Goal: Task Accomplishment & Management: Use online tool/utility

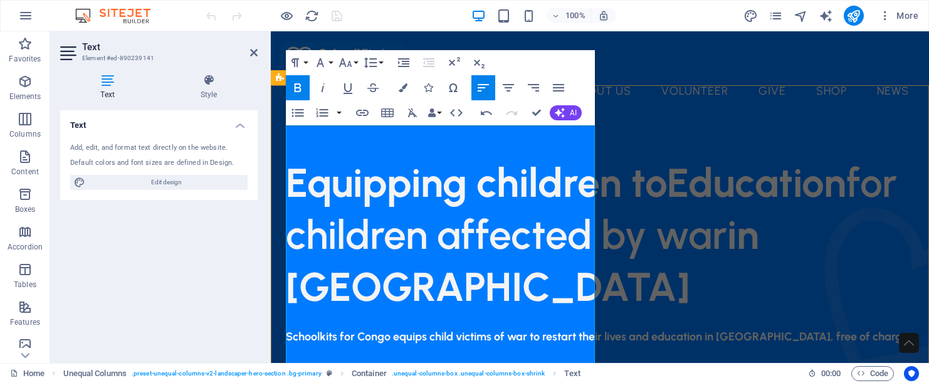
drag, startPoint x: 485, startPoint y: 213, endPoint x: 278, endPoint y: 150, distance: 216.2
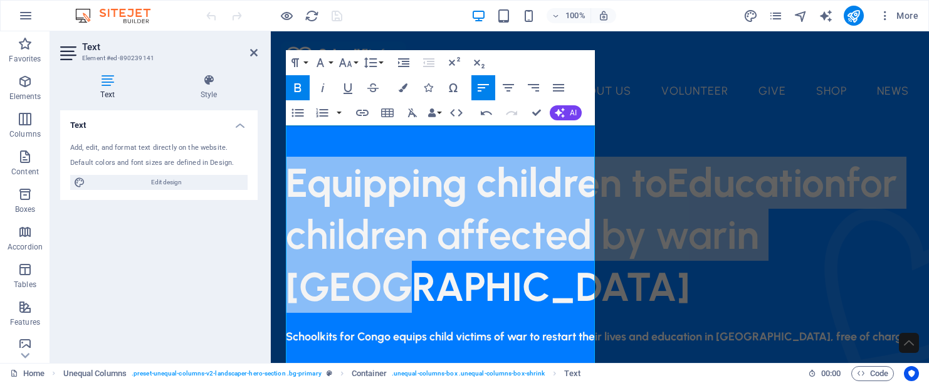
drag, startPoint x: 582, startPoint y: 303, endPoint x: 292, endPoint y: 160, distance: 324.4
click at [292, 160] on h1 "Equipping children to Education for children affected by war in [GEOGRAPHIC_DAT…" at bounding box center [600, 235] width 628 height 157
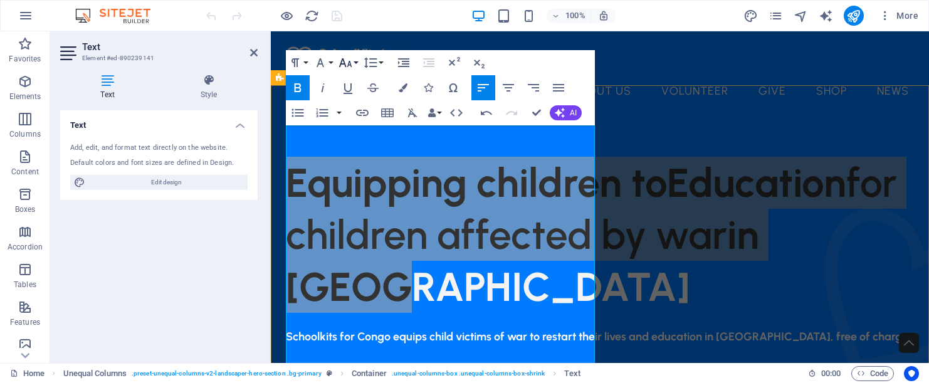
click at [344, 68] on icon "button" at bounding box center [345, 62] width 15 height 15
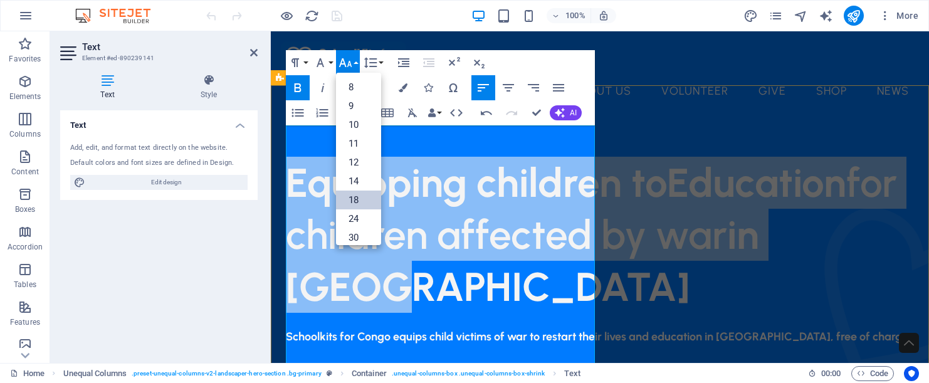
click at [357, 199] on link "18" at bounding box center [358, 200] width 45 height 19
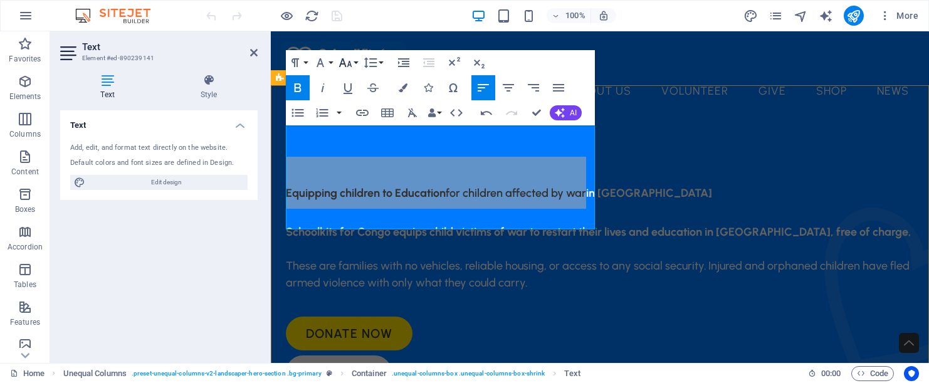
click at [353, 63] on button "Font Size" at bounding box center [348, 62] width 24 height 25
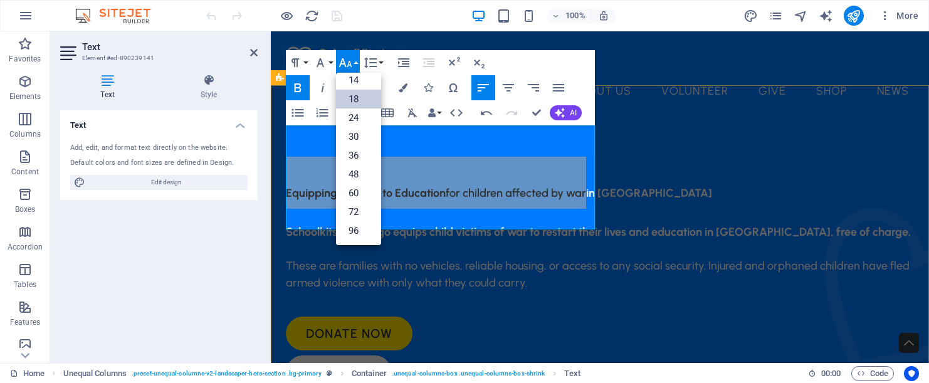
scroll to position [101, 0]
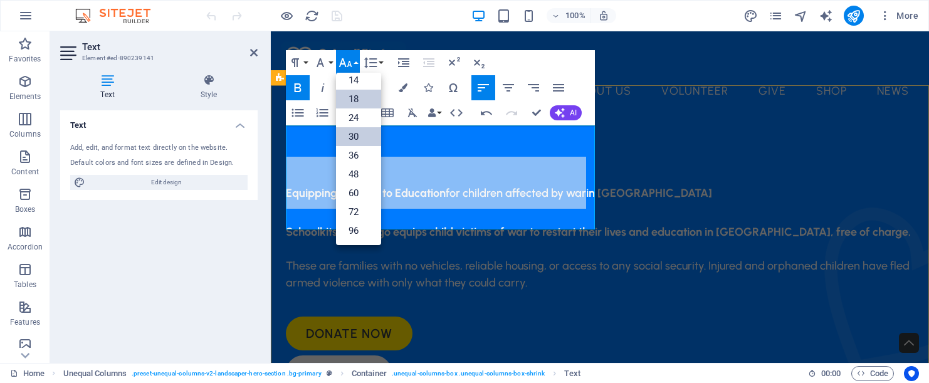
click at [356, 140] on link "30" at bounding box center [358, 136] width 45 height 19
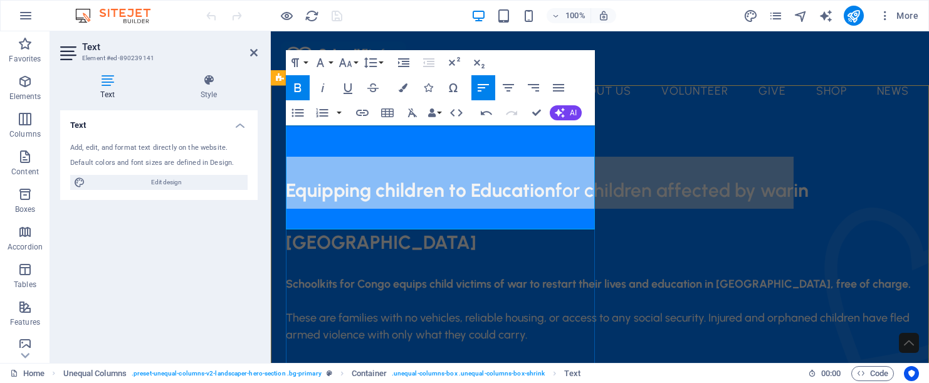
click at [468, 179] on span "Equipping children to Education" at bounding box center [421, 190] width 270 height 23
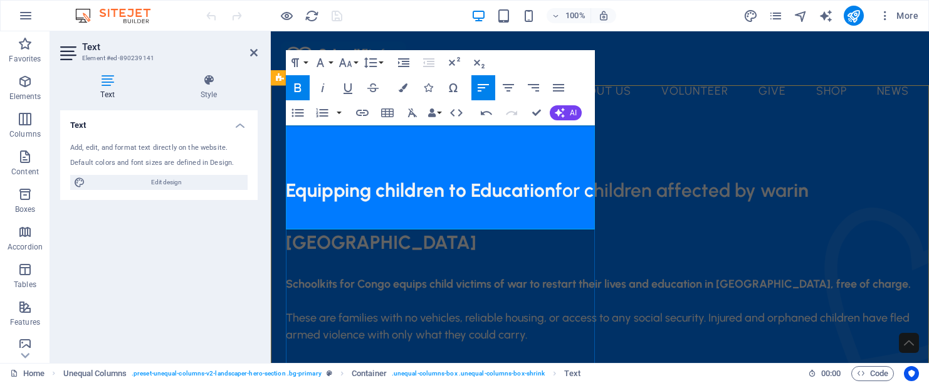
drag, startPoint x: 468, startPoint y: 159, endPoint x: 493, endPoint y: 192, distance: 41.1
click at [493, 192] on span "Equipping children to Education for children affected by war in [GEOGRAPHIC_DAT…" at bounding box center [547, 209] width 523 height 100
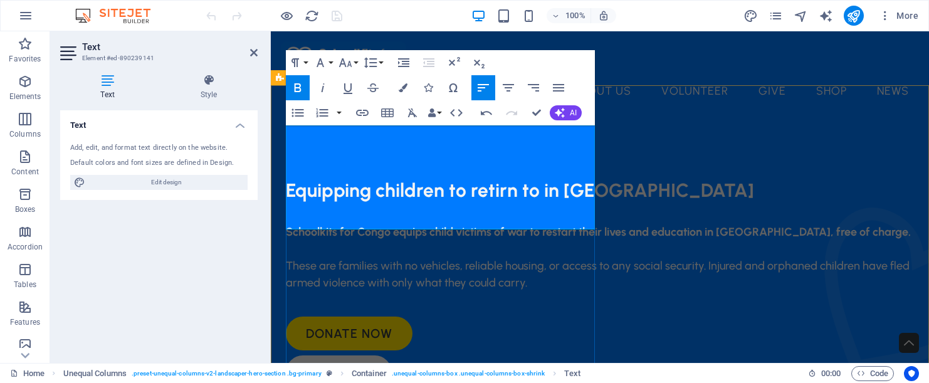
click at [496, 179] on span "Equipping children to retirn to" at bounding box center [413, 190] width 254 height 23
click at [540, 179] on span "Equipping children to return to" at bounding box center [416, 190] width 260 height 23
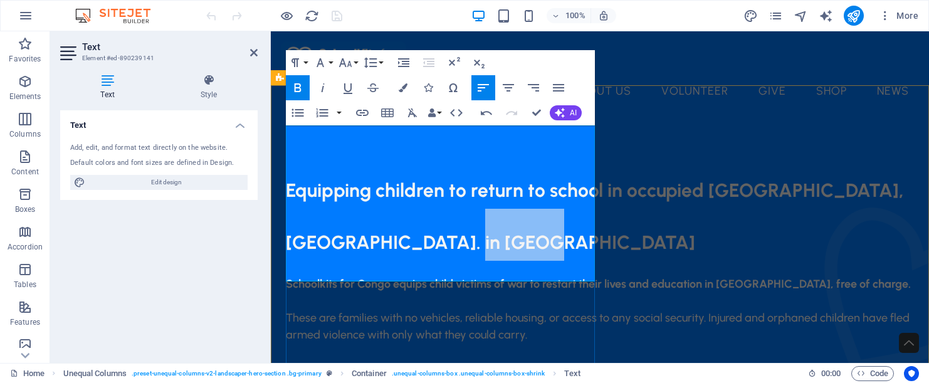
drag, startPoint x: 548, startPoint y: 213, endPoint x: 553, endPoint y: 235, distance: 22.5
click at [553, 235] on h1 "Equipping children to return to school in occupied [GEOGRAPHIC_DATA], [GEOGRAPH…" at bounding box center [600, 209] width 628 height 104
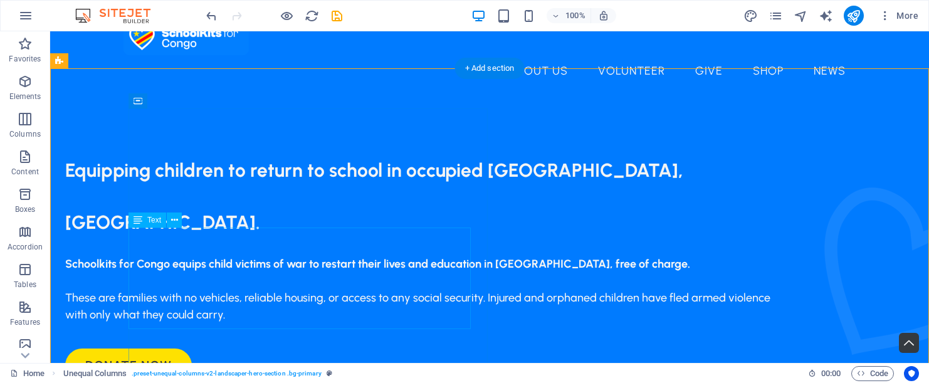
scroll to position [21, 0]
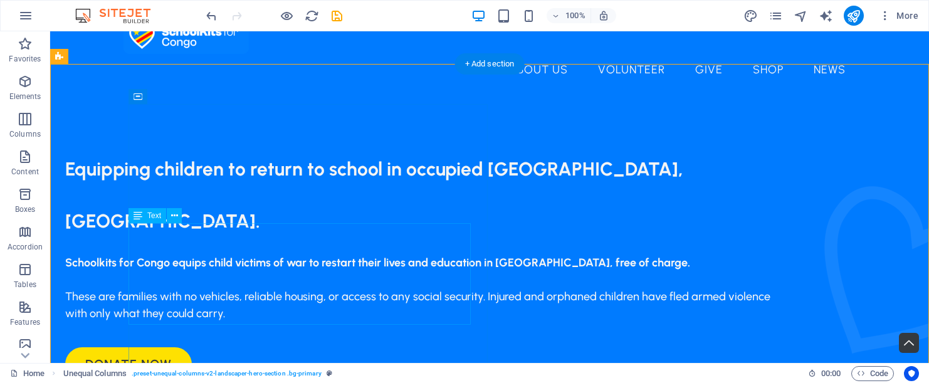
click at [335, 311] on div "Schoolkits for Congo equips child victims of war to restart their lives and edu…" at bounding box center [426, 289] width 722 height 68
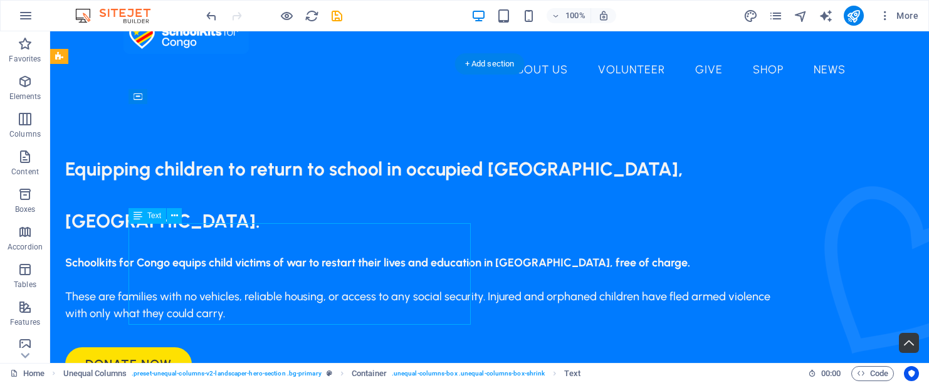
click at [337, 312] on div "Schoolkits for Congo equips child victims of war to restart their lives and edu…" at bounding box center [426, 289] width 722 height 68
click at [337, 314] on div "Schoolkits for Congo equips child victims of war to restart their lives and edu…" at bounding box center [426, 289] width 722 height 68
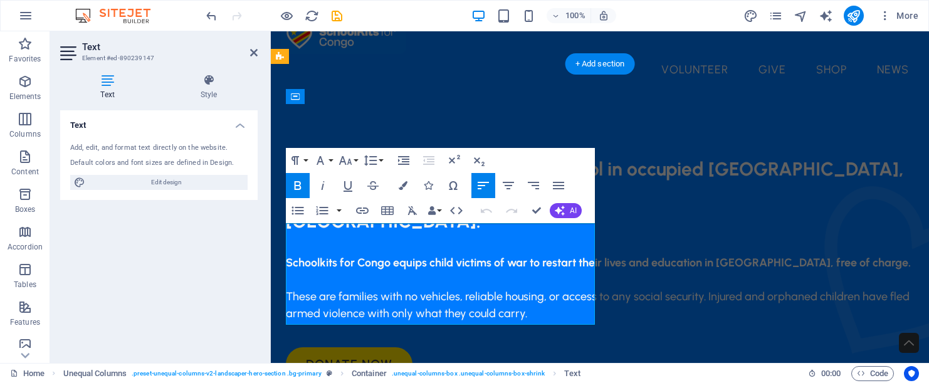
click at [530, 314] on p "These are families with no vehicles, reliable housing, or access to any social …" at bounding box center [600, 305] width 628 height 34
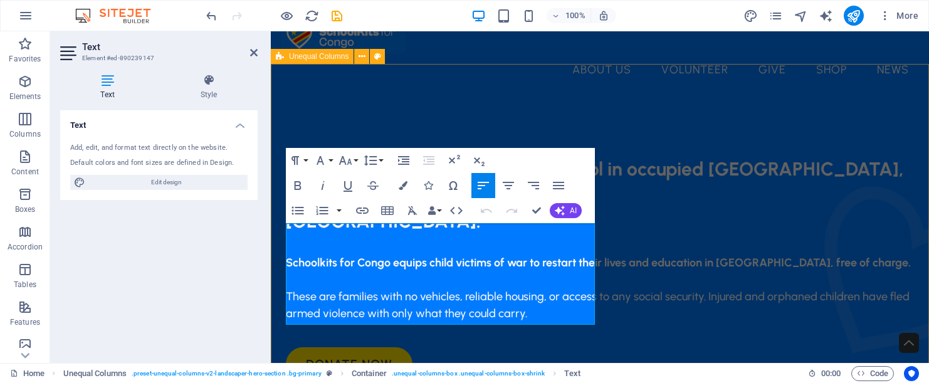
drag, startPoint x: 529, startPoint y: 315, endPoint x: 287, endPoint y: 233, distance: 255.4
click at [287, 255] on div "Schoolkits for Congo equips child victims of war to restart their lives and edu…" at bounding box center [600, 289] width 628 height 68
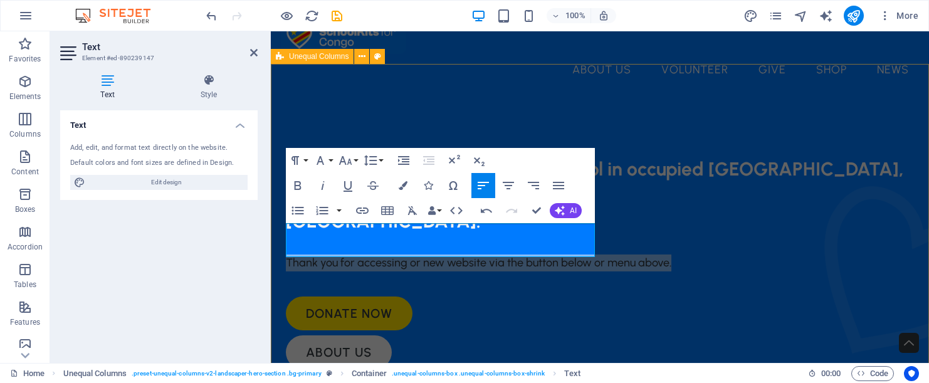
drag, startPoint x: 366, startPoint y: 249, endPoint x: 283, endPoint y: 228, distance: 85.3
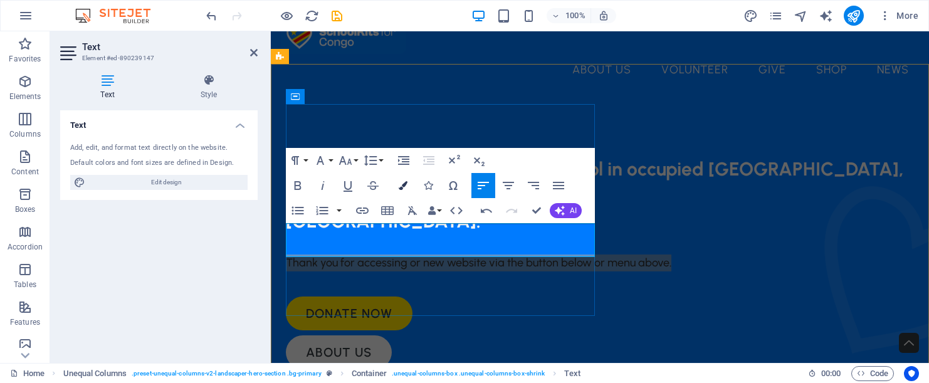
click at [408, 186] on button "Colors" at bounding box center [403, 185] width 24 height 25
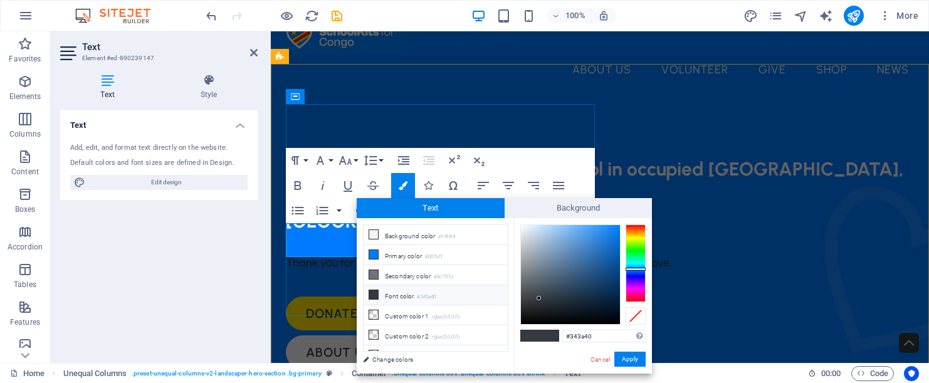
click at [386, 298] on li "Font color #343a40" at bounding box center [436, 295] width 144 height 20
type input "#f1f4f7"
click at [523, 228] on div at bounding box center [570, 274] width 99 height 99
click at [635, 363] on button "Apply" at bounding box center [629, 359] width 31 height 15
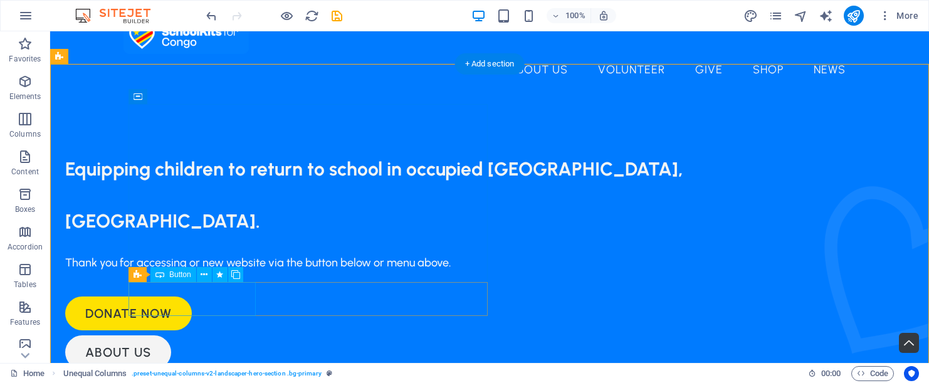
click at [238, 298] on div "Donate now" at bounding box center [426, 314] width 722 height 34
click at [183, 274] on span "Button" at bounding box center [180, 275] width 22 height 8
click at [207, 274] on icon at bounding box center [204, 274] width 7 height 13
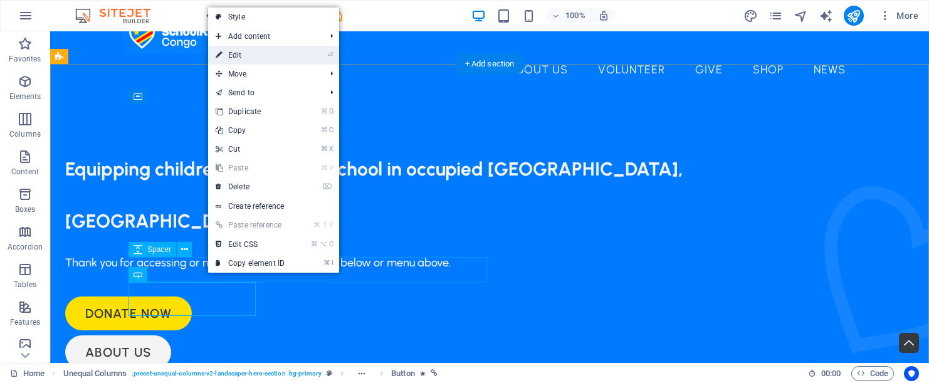
click at [246, 53] on link "⏎ Edit" at bounding box center [250, 55] width 84 height 19
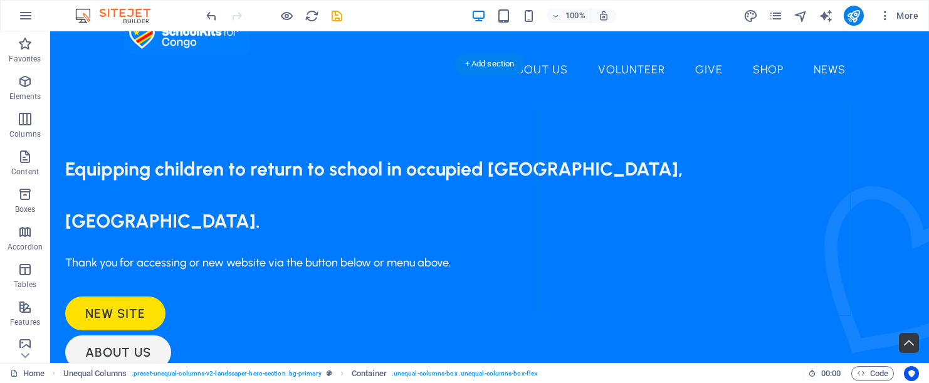
click at [199, 297] on div "New Site" at bounding box center [426, 314] width 722 height 34
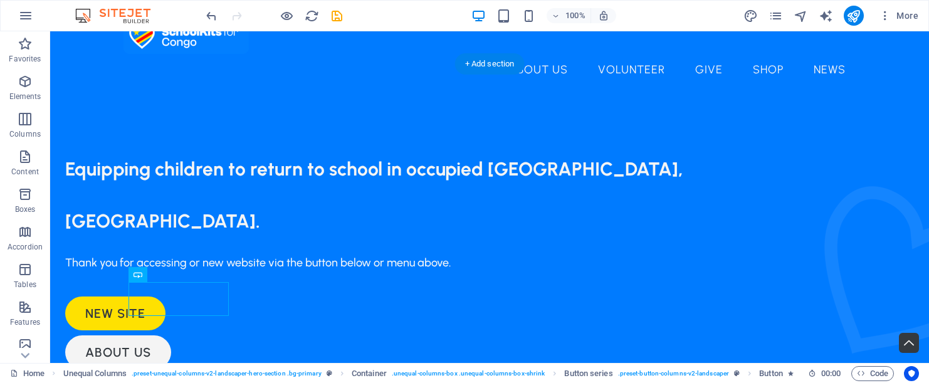
click at [198, 297] on div "New Site" at bounding box center [426, 314] width 722 height 34
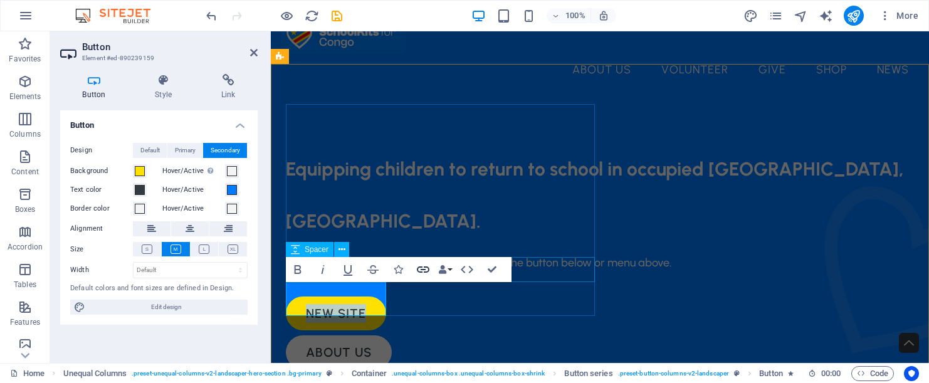
click at [422, 267] on icon "button" at bounding box center [423, 269] width 13 height 6
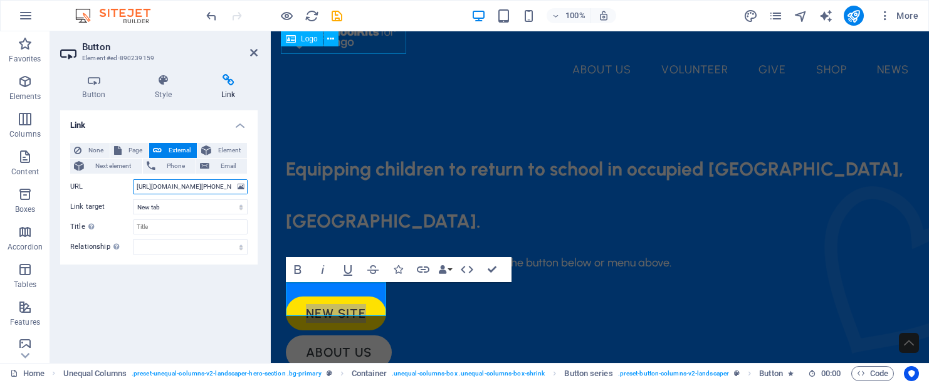
drag, startPoint x: 135, startPoint y: 186, endPoint x: 269, endPoint y: 186, distance: 134.2
click at [269, 186] on aside "Button Element #ed-890239159 Button Style Link Button Design Default Primary Se…" at bounding box center [160, 197] width 221 height 332
type input "[URL][DOMAIN_NAME]"
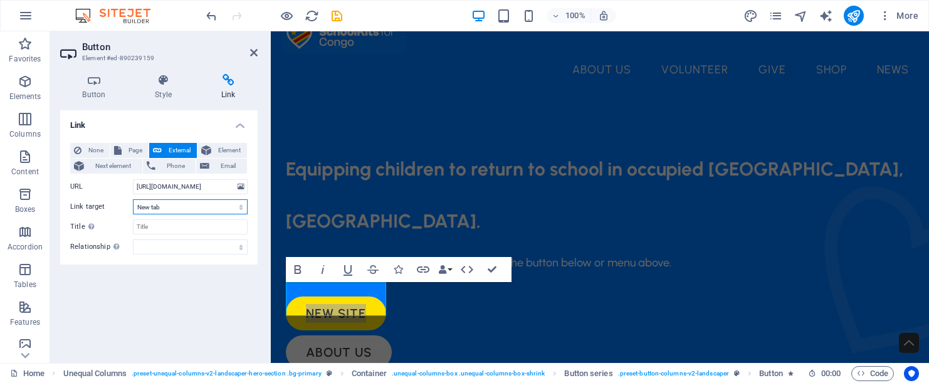
select select
click at [554, 297] on div "New Site About us" at bounding box center [600, 333] width 628 height 73
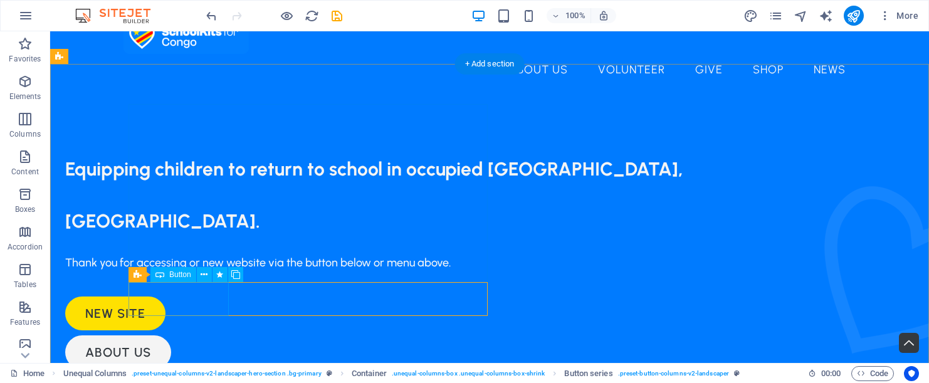
click at [203, 302] on div "New Site" at bounding box center [426, 314] width 722 height 34
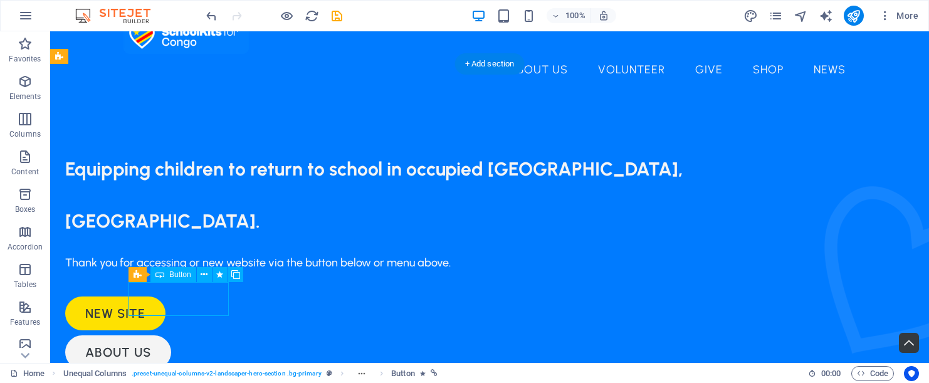
click at [194, 297] on div "New Site" at bounding box center [426, 314] width 722 height 34
click at [186, 275] on span "Button" at bounding box center [180, 275] width 22 height 8
click at [206, 275] on icon at bounding box center [204, 274] width 7 height 13
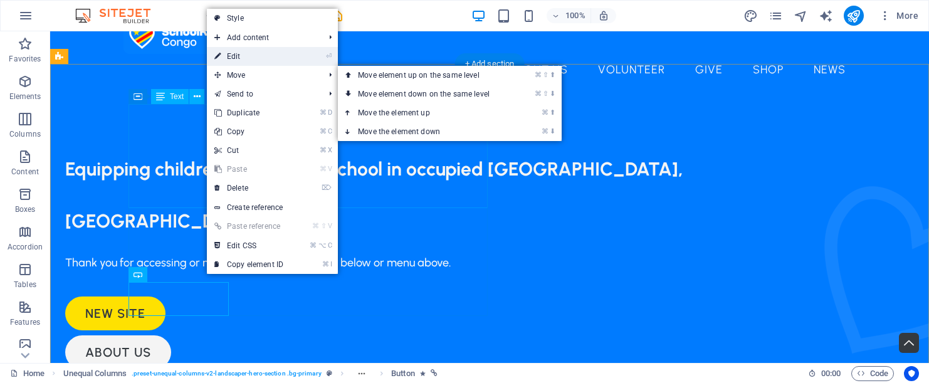
click at [245, 58] on link "⏎ Edit" at bounding box center [249, 56] width 84 height 19
select select
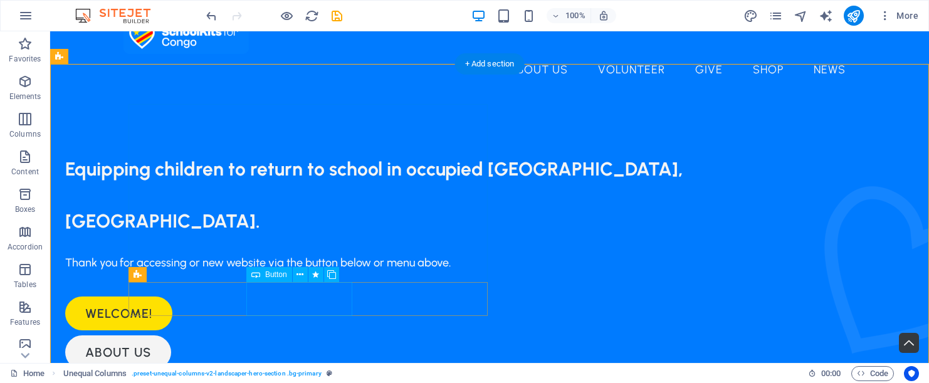
click at [300, 335] on div "About us" at bounding box center [426, 352] width 722 height 34
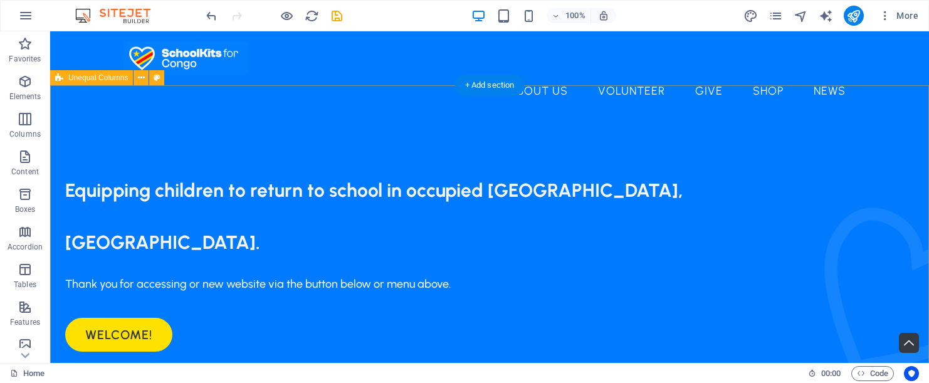
scroll to position [0, 0]
click at [579, 117] on div "Image" at bounding box center [583, 118] width 45 height 15
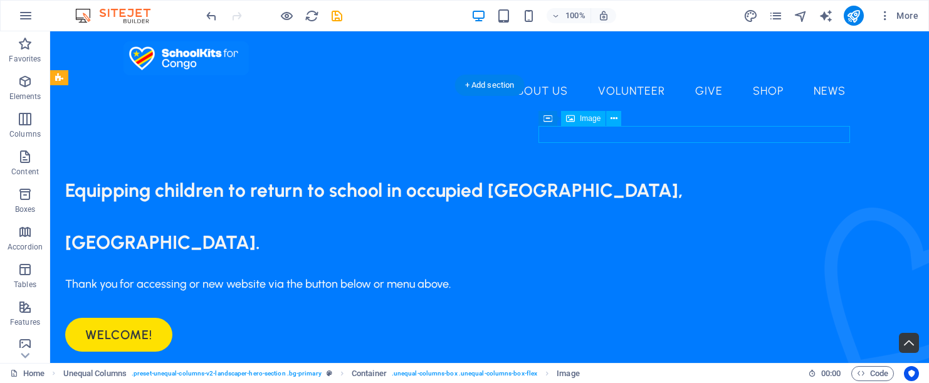
click at [577, 120] on div "Image" at bounding box center [583, 118] width 45 height 15
select select "%"
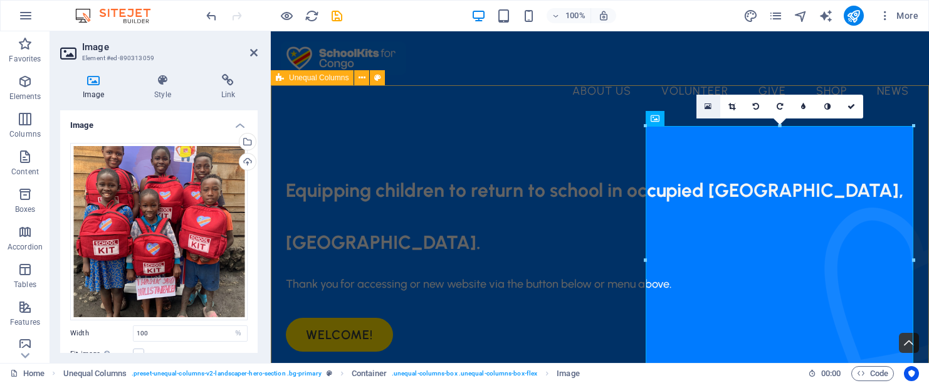
click at [712, 105] on icon at bounding box center [708, 106] width 7 height 9
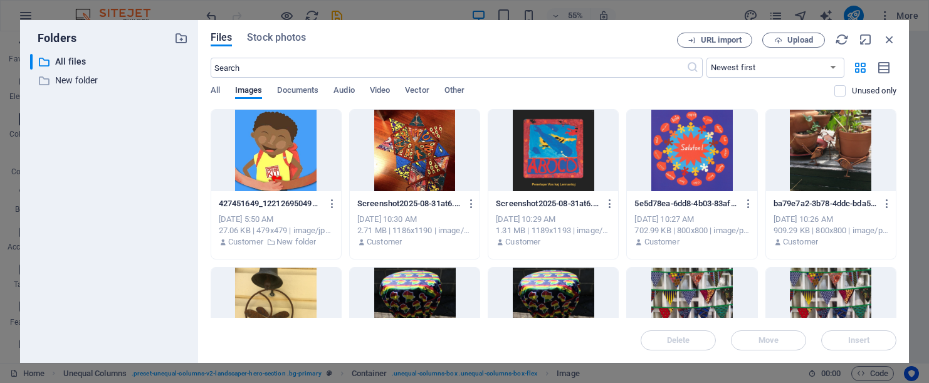
click at [254, 157] on div at bounding box center [276, 151] width 130 height 82
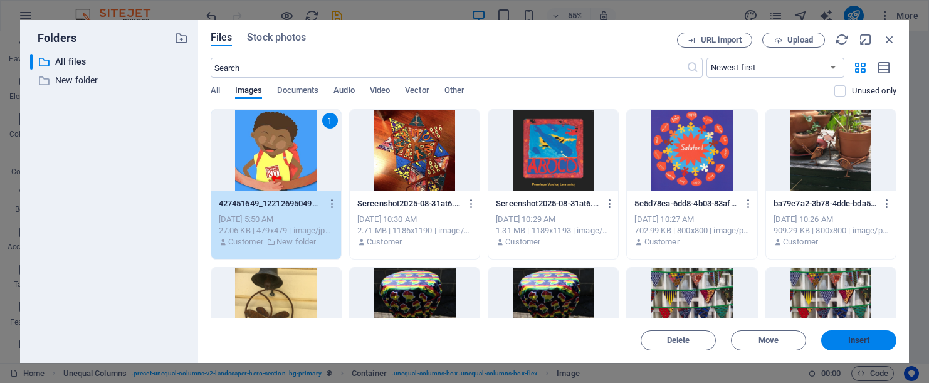
click at [846, 338] on span "Insert" at bounding box center [858, 341] width 65 height 8
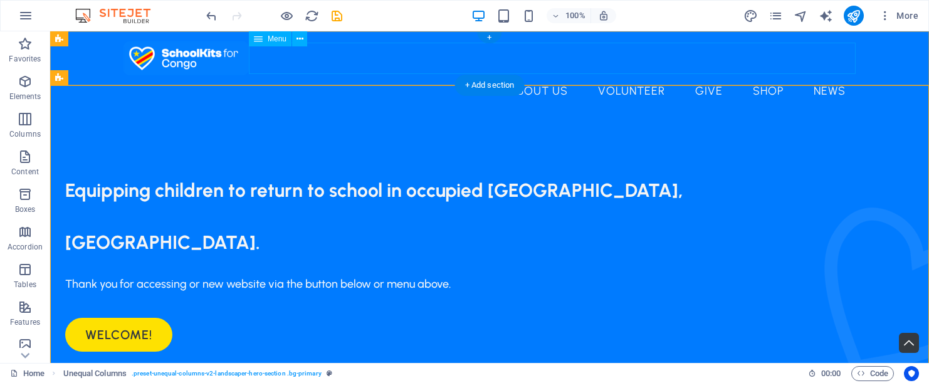
click at [518, 75] on nav "Home About Us Volunteer Give Shop News" at bounding box center [490, 90] width 732 height 31
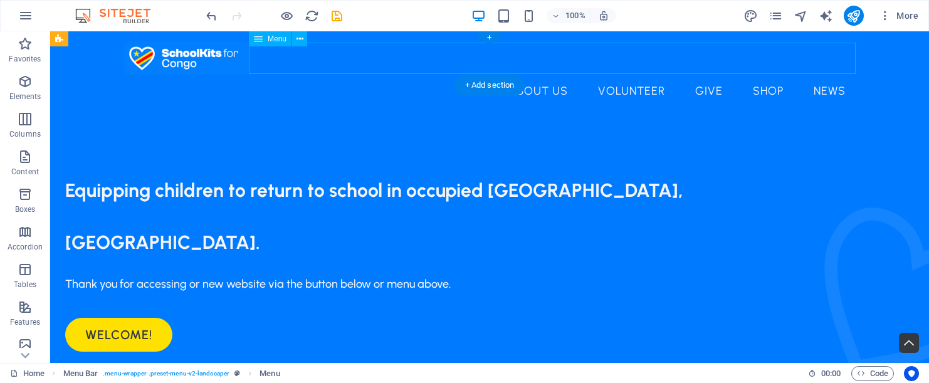
click at [518, 75] on nav "Home About Us Volunteer Give Shop News" at bounding box center [490, 90] width 732 height 31
select select
select select "1"
select select
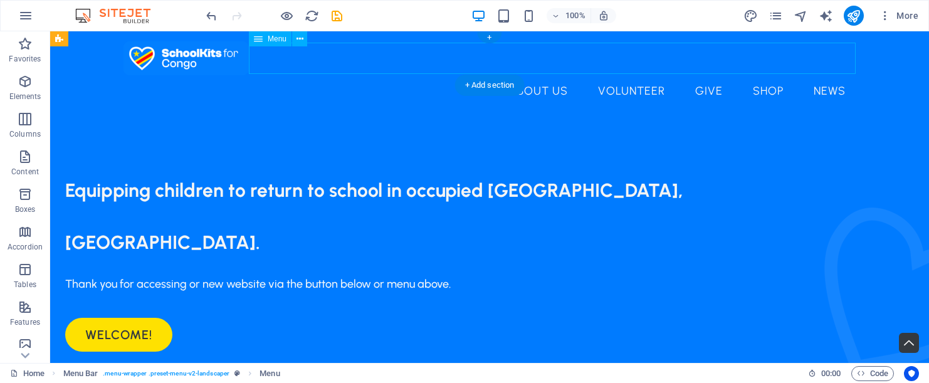
select select "2"
select select
select select "3"
select select
select select "5"
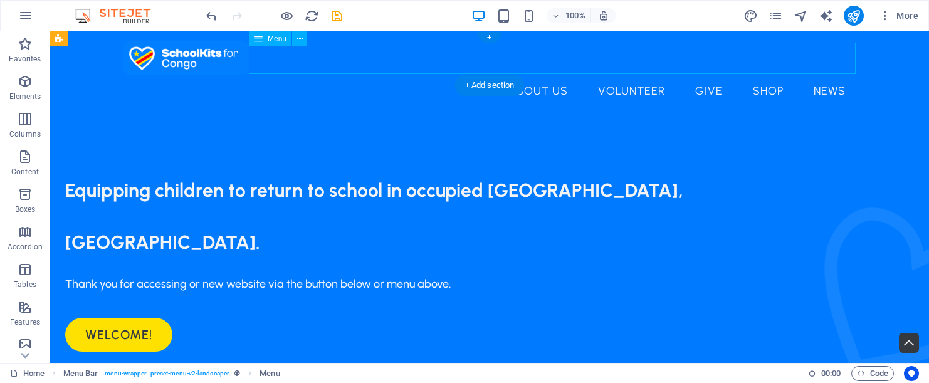
select select
select select "6"
select select
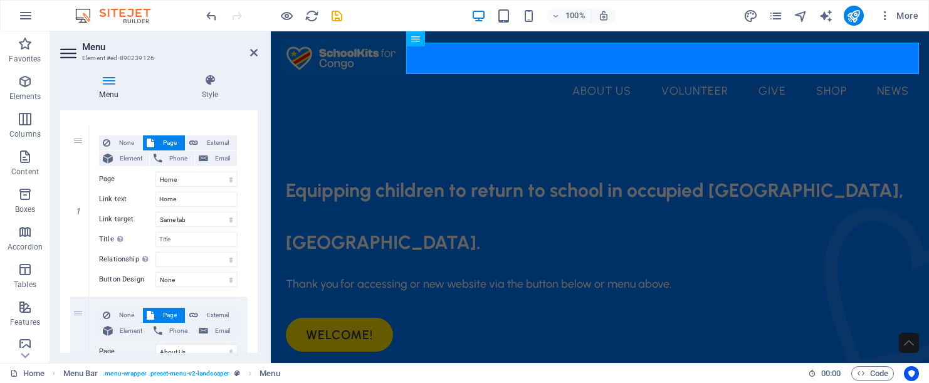
scroll to position [110, 0]
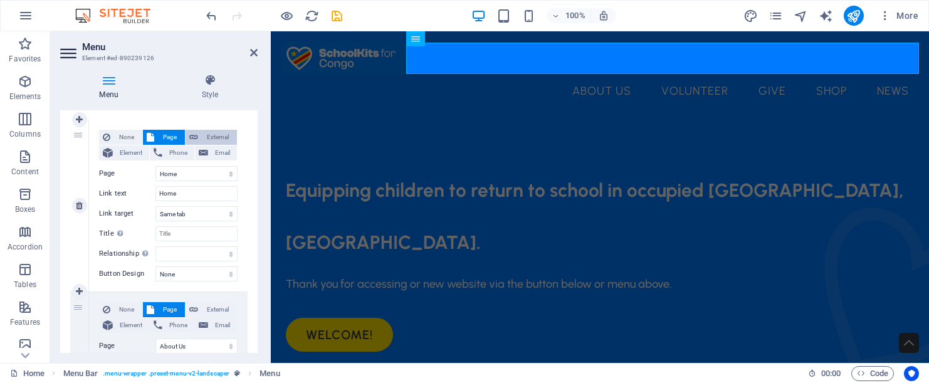
click at [213, 134] on span "External" at bounding box center [217, 137] width 31 height 15
select select "blank"
select select
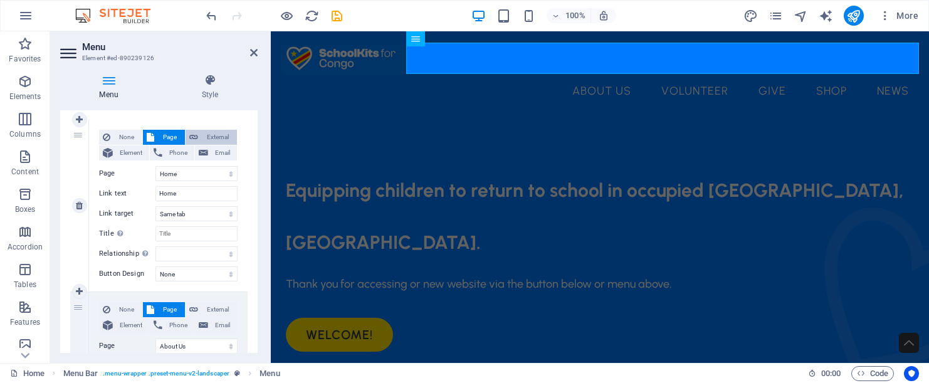
select select
drag, startPoint x: 199, startPoint y: 171, endPoint x: 149, endPoint y: 172, distance: 49.5
click at [149, 172] on div "URL /16799155" at bounding box center [168, 173] width 139 height 15
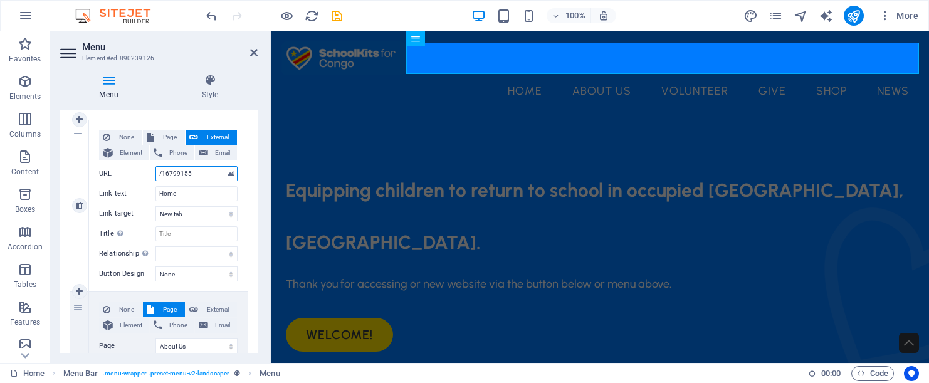
paste input "[URL][DOMAIN_NAME]"
type input "[URL][DOMAIN_NAME]"
select select
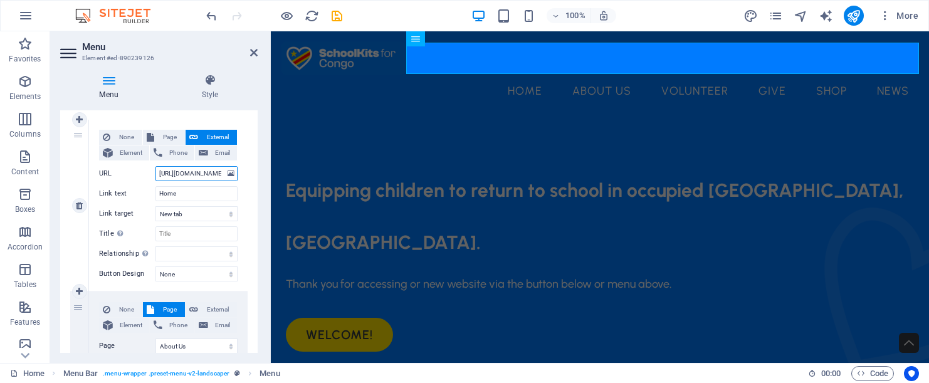
select select
type input "[URL][DOMAIN_NAME]"
select select
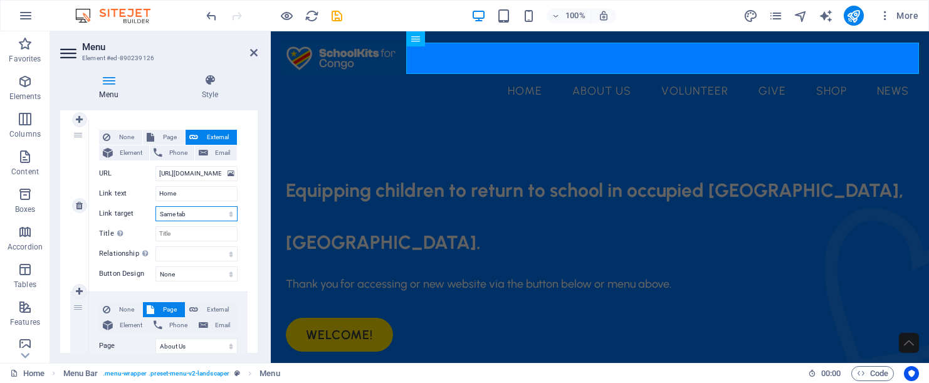
select select
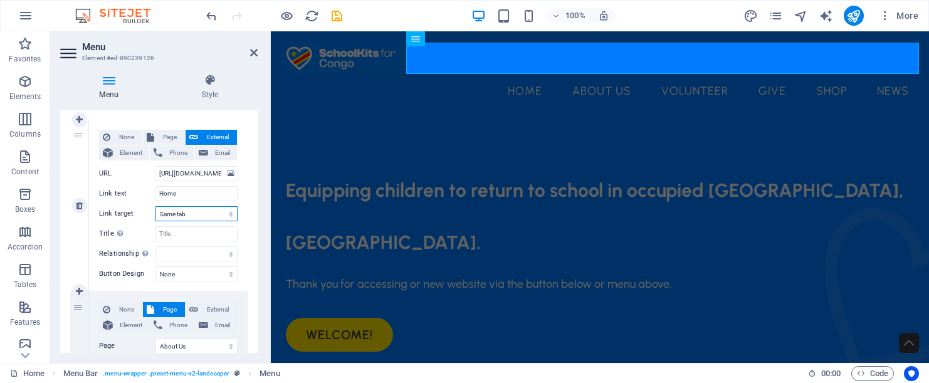
select select
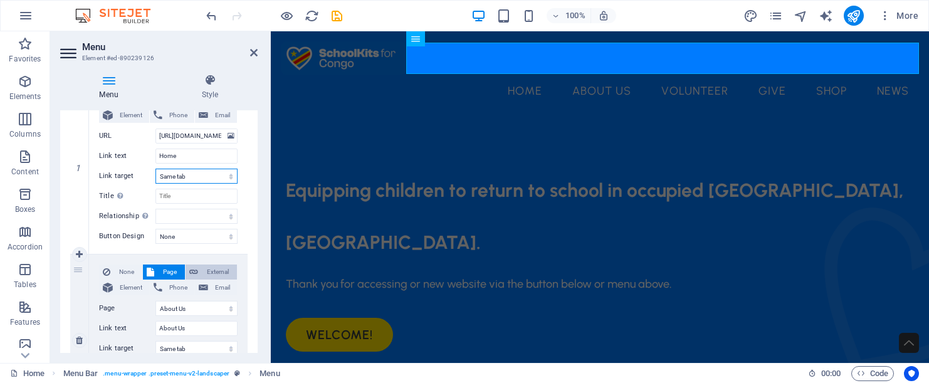
scroll to position [175, 0]
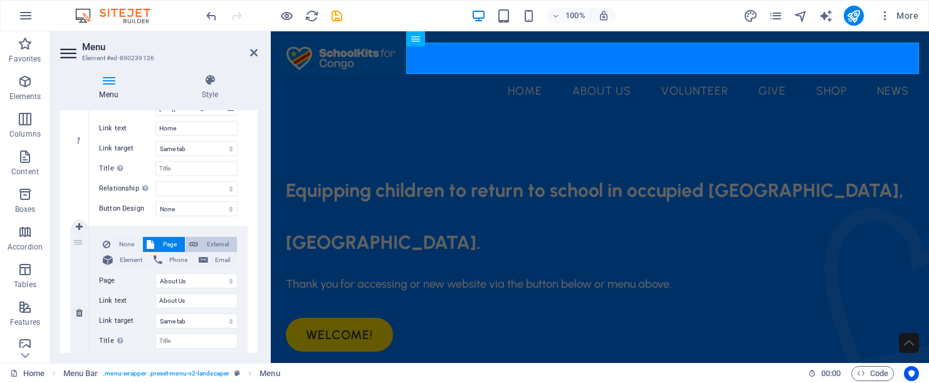
click at [213, 239] on span "External" at bounding box center [217, 244] width 31 height 15
select select
select select "blank"
select select
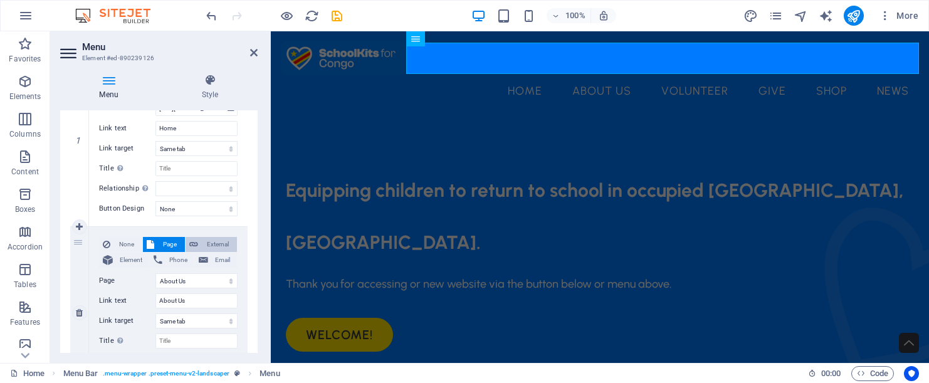
select select
drag, startPoint x: 202, startPoint y: 280, endPoint x: 132, endPoint y: 275, distance: 70.4
click at [132, 275] on div "URL /16799158" at bounding box center [168, 280] width 139 height 15
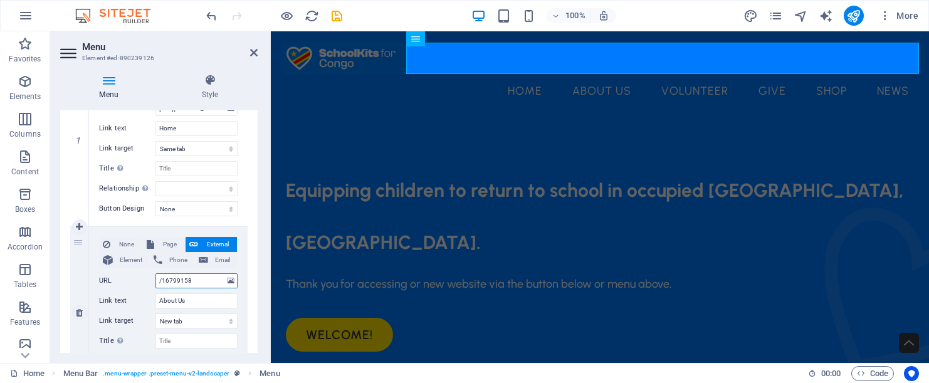
paste input "[URL][DOMAIN_NAME]"
type input "[URL][DOMAIN_NAME]"
select select
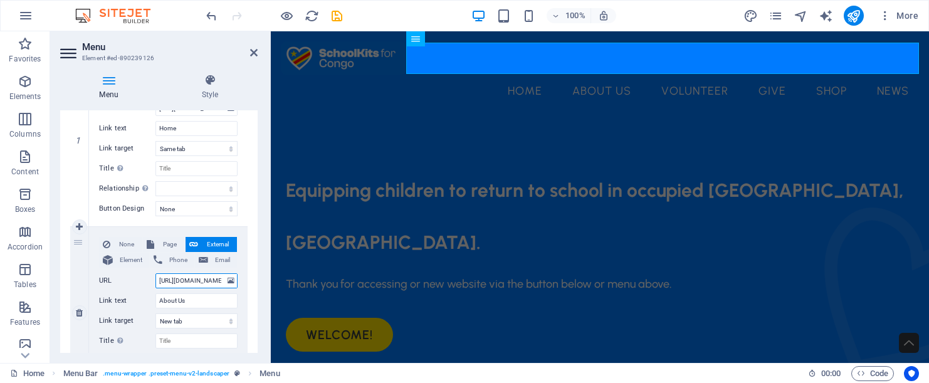
select select
type input "[URL][DOMAIN_NAME]"
select select
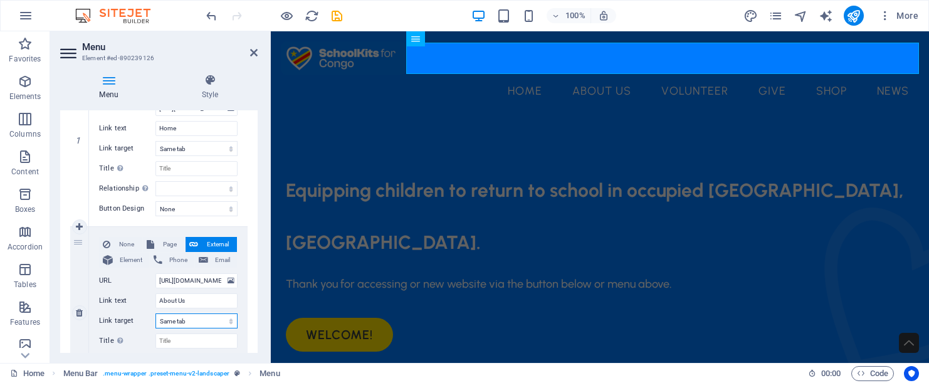
select select
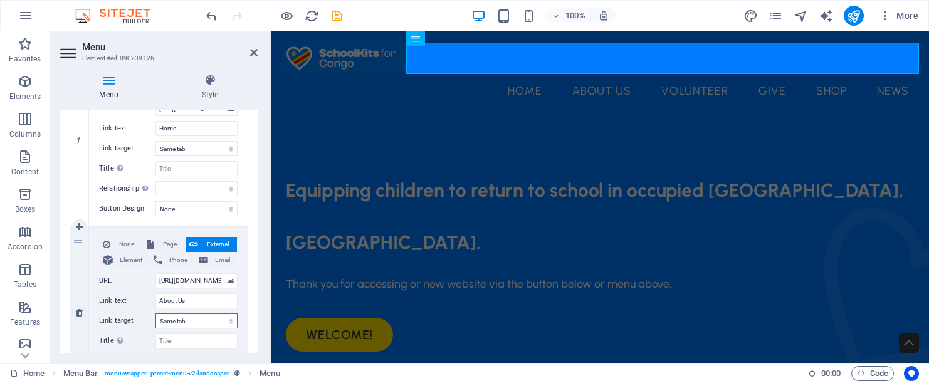
select select
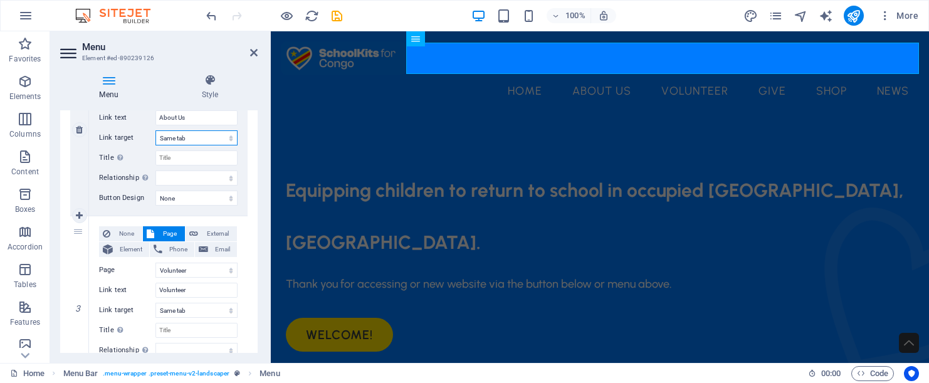
scroll to position [368, 0]
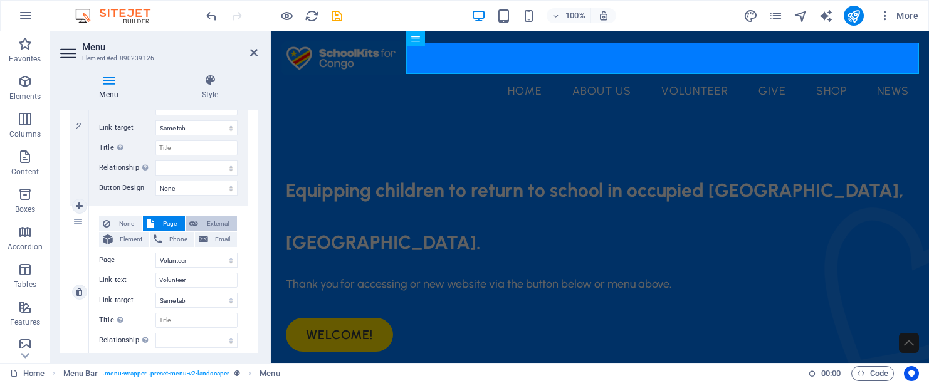
click at [222, 221] on span "External" at bounding box center [217, 223] width 31 height 15
select select
select select "blank"
select select
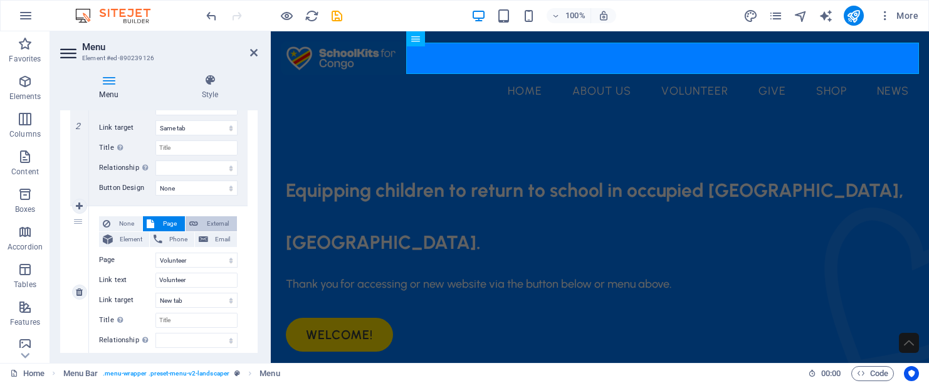
select select
drag, startPoint x: 211, startPoint y: 258, endPoint x: 131, endPoint y: 257, distance: 80.3
click at [131, 257] on div "URL /16799161" at bounding box center [168, 260] width 139 height 15
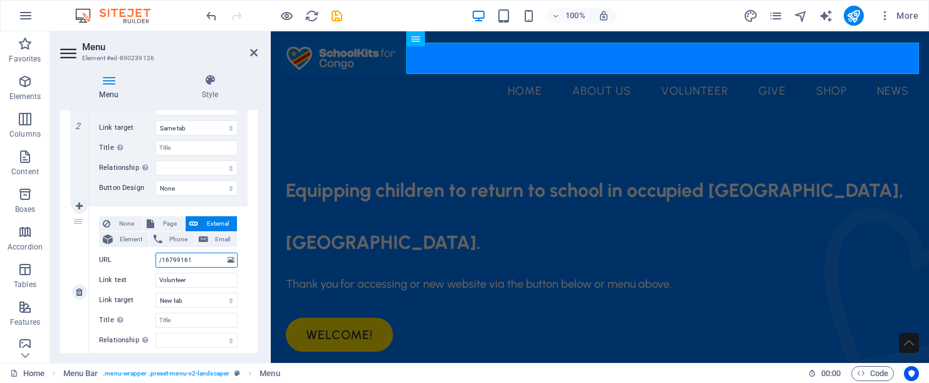
paste input "[URL][DOMAIN_NAME]"
type input "[URL][DOMAIN_NAME]"
select select
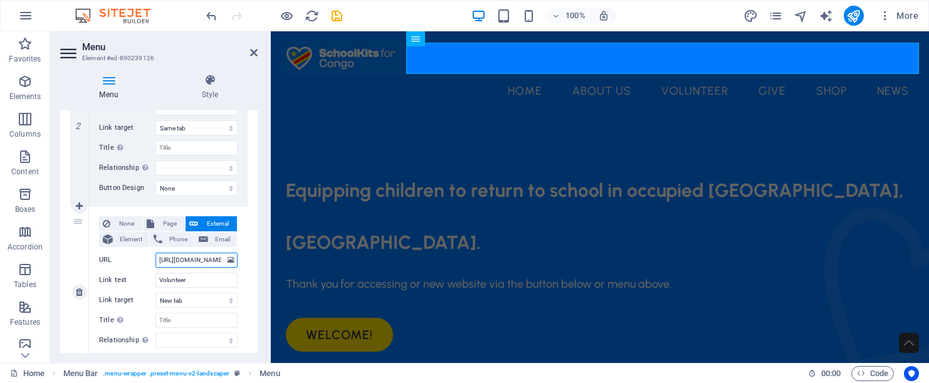
select select
type input "[URL][DOMAIN_NAME]"
select select
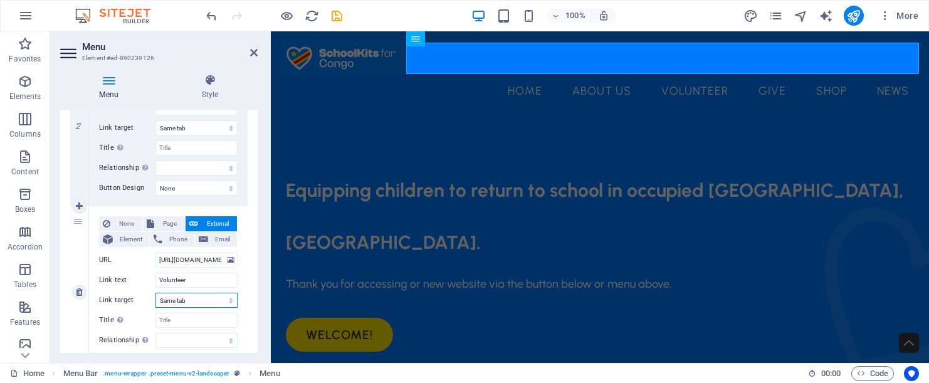
select select
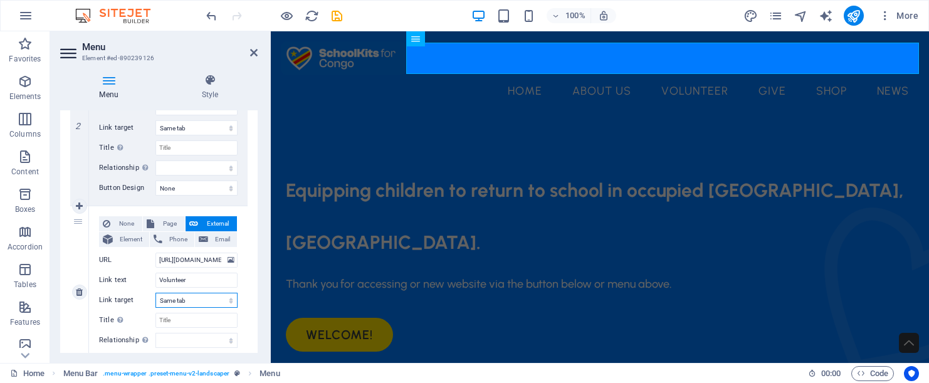
select select
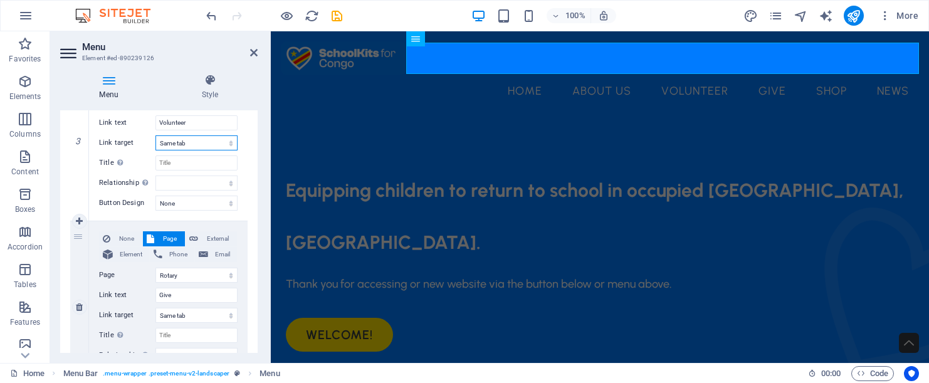
scroll to position [533, 0]
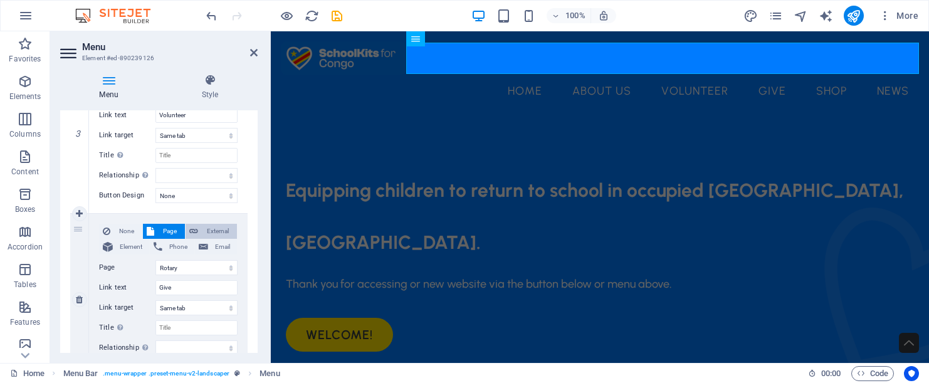
click at [217, 231] on span "External" at bounding box center [217, 231] width 31 height 15
select select
select select "blank"
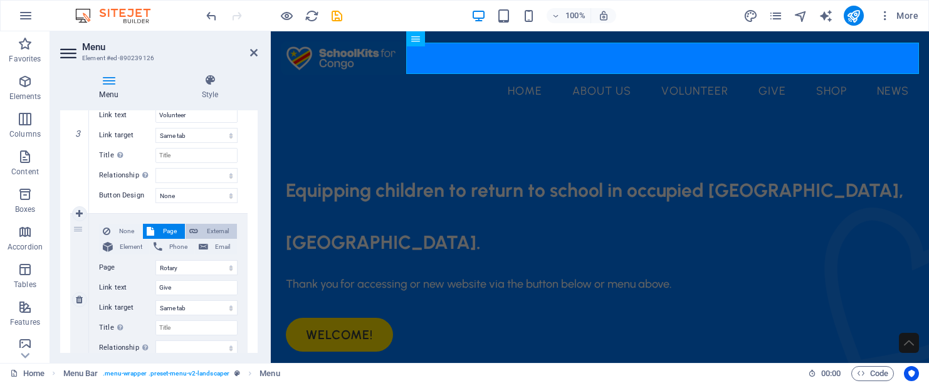
select select
drag, startPoint x: 212, startPoint y: 270, endPoint x: 134, endPoint y: 265, distance: 78.5
click at [134, 265] on div "URL /16799164" at bounding box center [168, 267] width 139 height 15
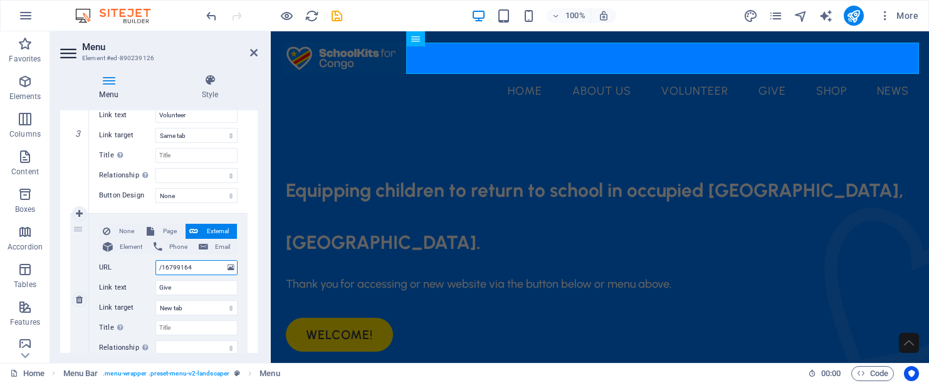
paste input "[URL][DOMAIN_NAME]"
type input "[URL][DOMAIN_NAME]"
select select
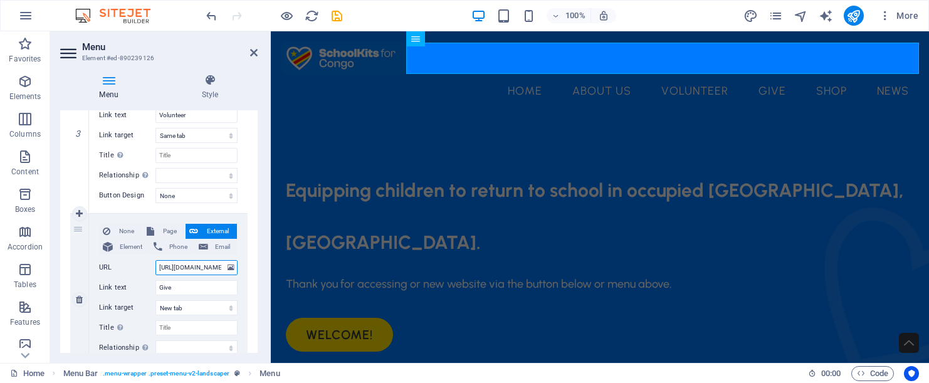
select select
type input "[URL][DOMAIN_NAME]"
select select
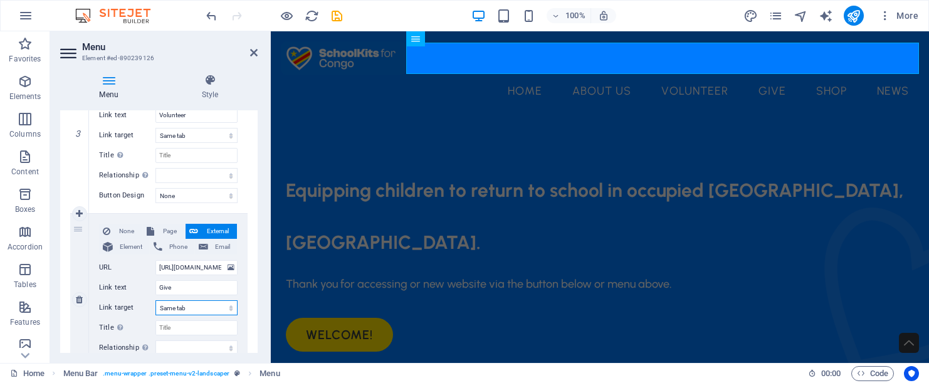
select select
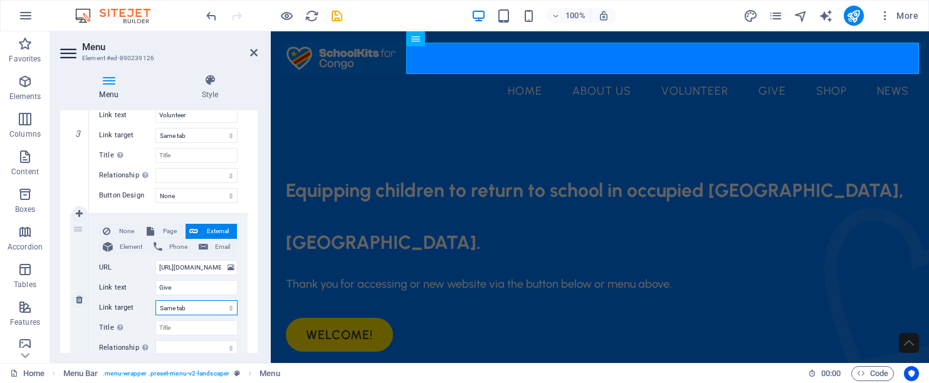
select select
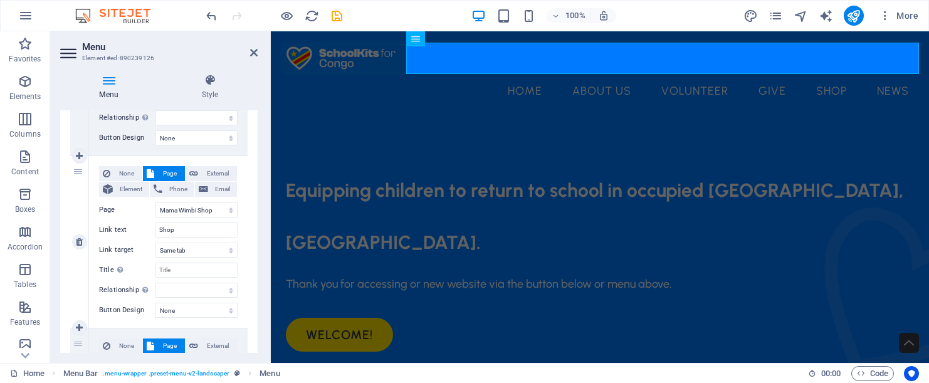
scroll to position [755, 0]
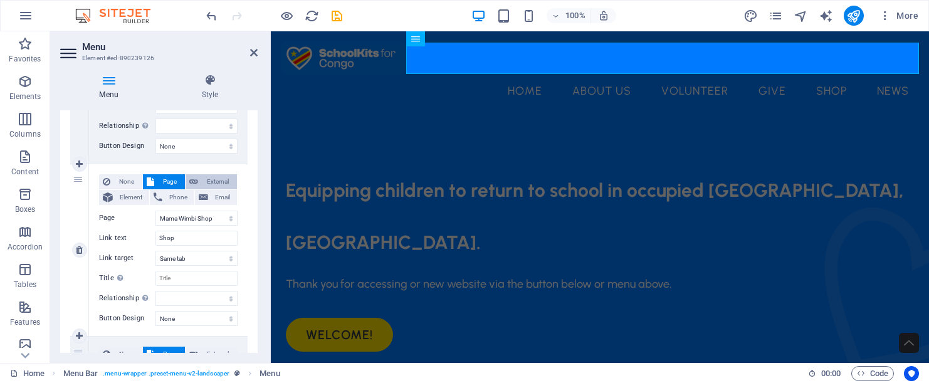
click at [216, 179] on span "External" at bounding box center [217, 181] width 31 height 15
select select
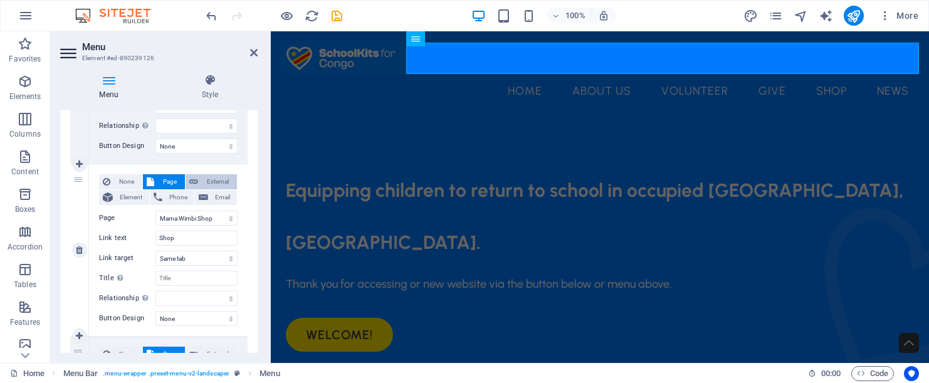
select select "blank"
select select
drag, startPoint x: 204, startPoint y: 216, endPoint x: 144, endPoint y: 216, distance: 59.6
click at [144, 216] on div "URL /16799167" at bounding box center [168, 218] width 139 height 15
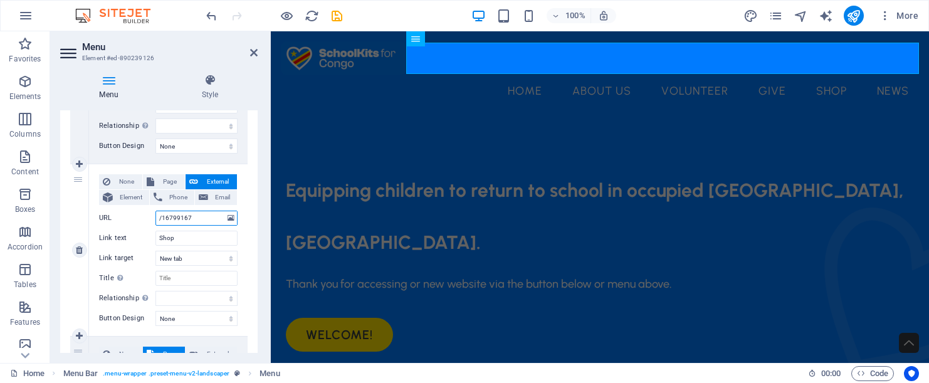
paste input "[URL][DOMAIN_NAME]"
type input "[URL][DOMAIN_NAME]"
select select
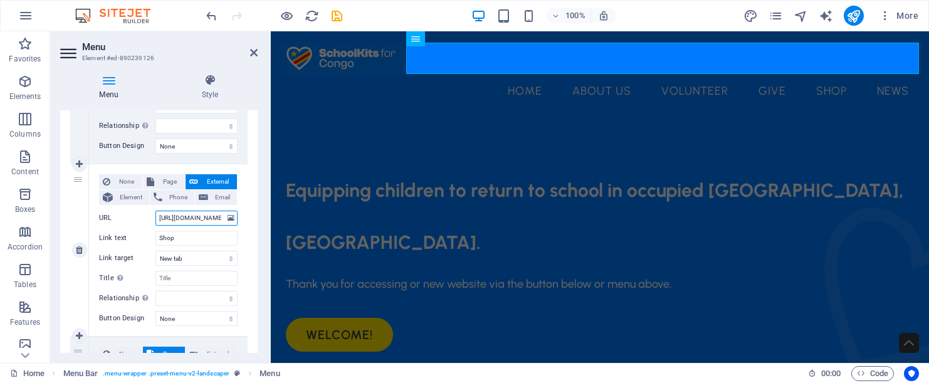
select select
type input "[URL][DOMAIN_NAME]"
select select
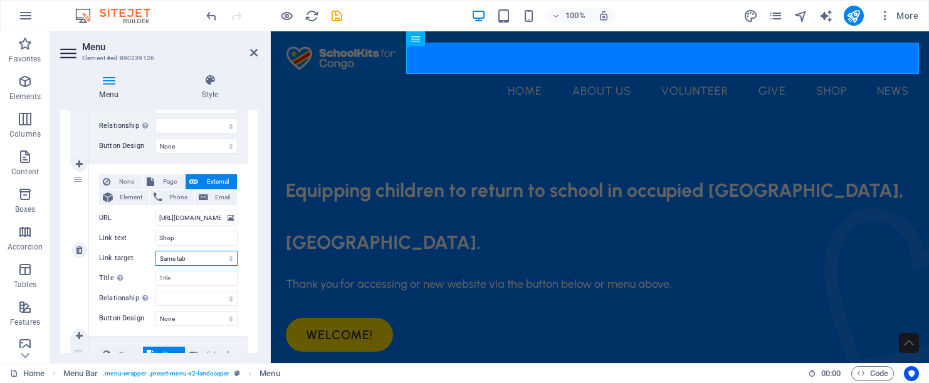
select select
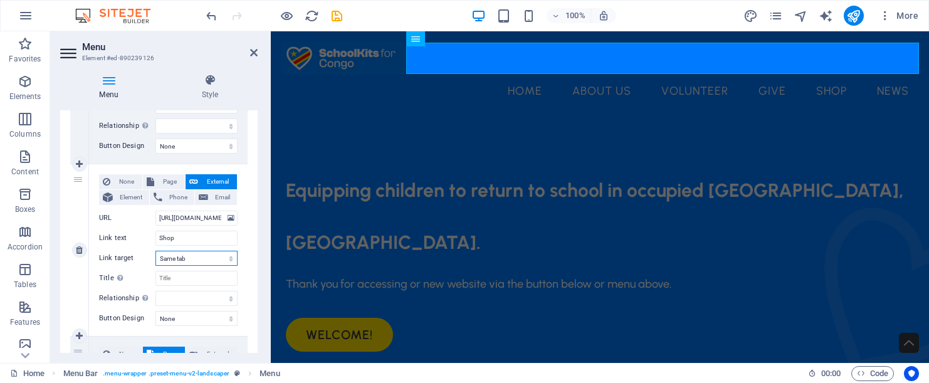
select select
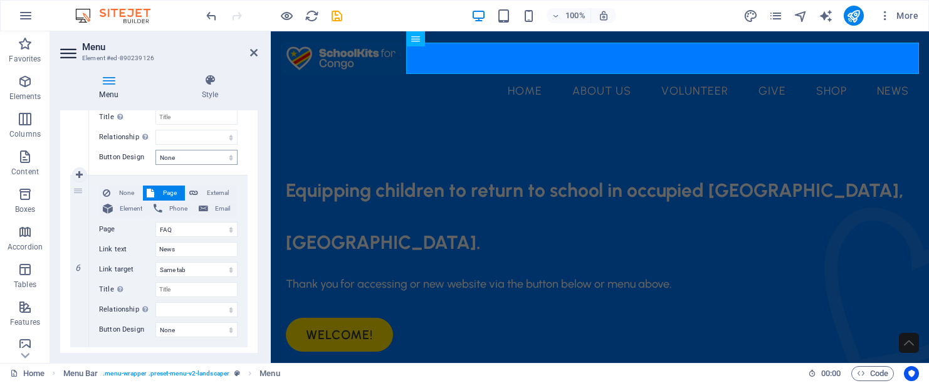
scroll to position [921, 0]
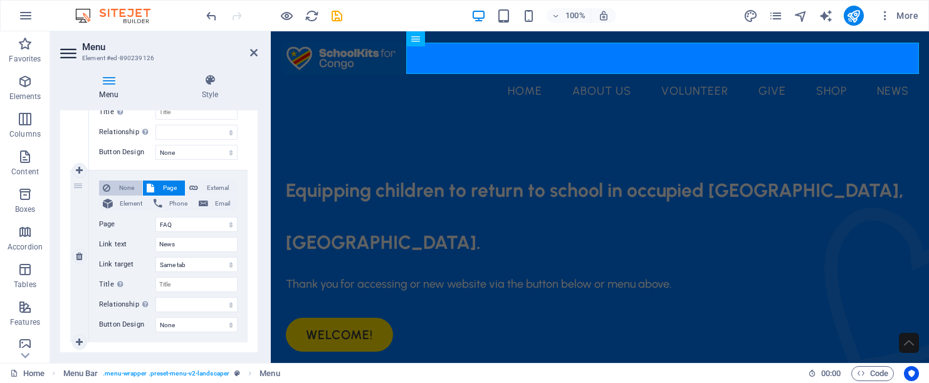
click at [120, 184] on span "None" at bounding box center [126, 188] width 24 height 15
select select
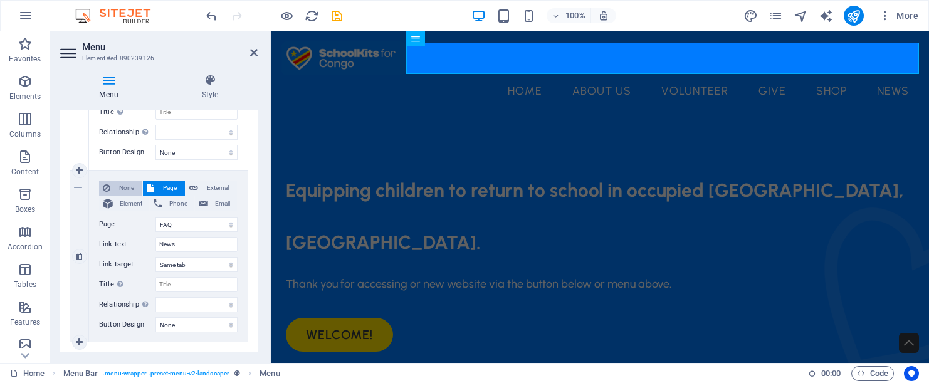
select select
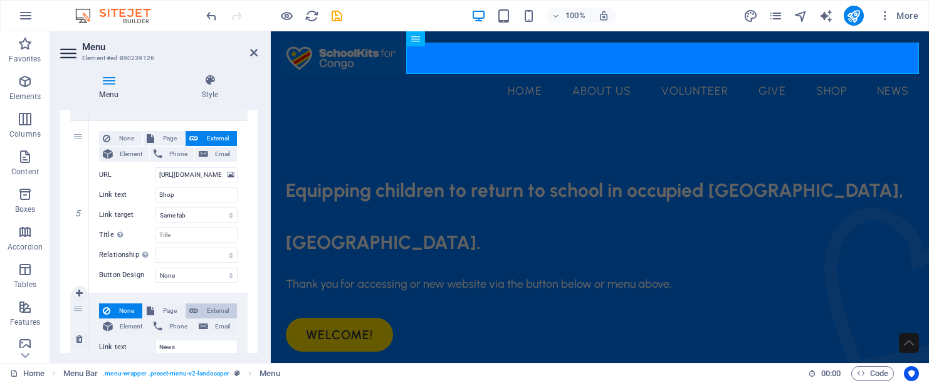
scroll to position [796, 0]
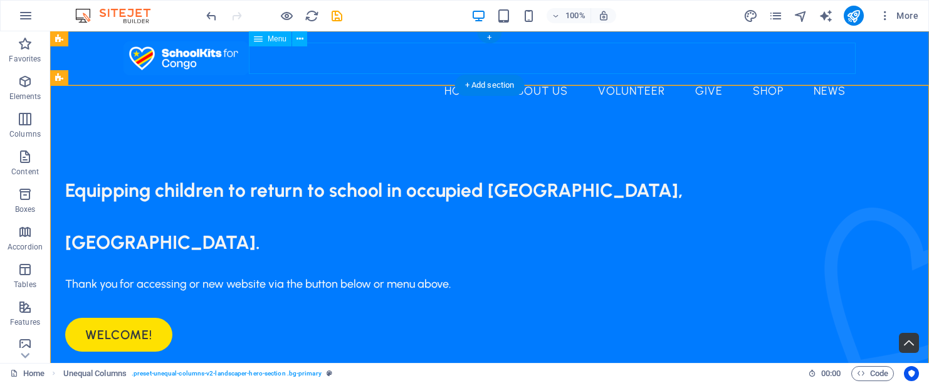
click at [820, 75] on nav "Home About Us Volunteer Give Shop News" at bounding box center [490, 90] width 732 height 31
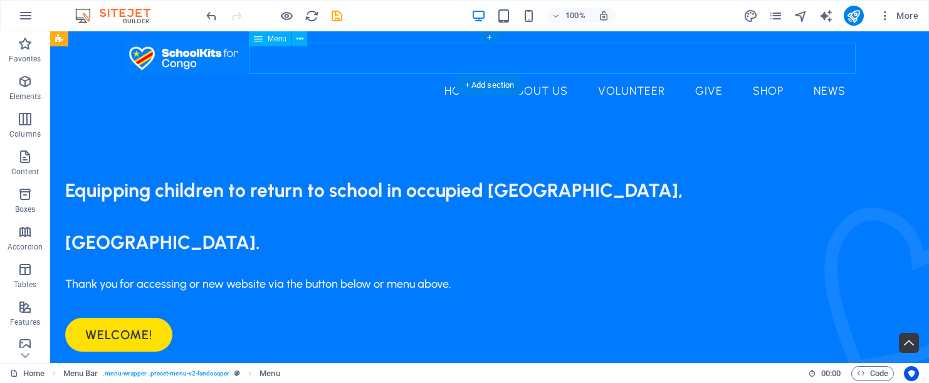
click at [820, 75] on nav "Home About Us Volunteer Give Shop News" at bounding box center [490, 90] width 732 height 31
select select
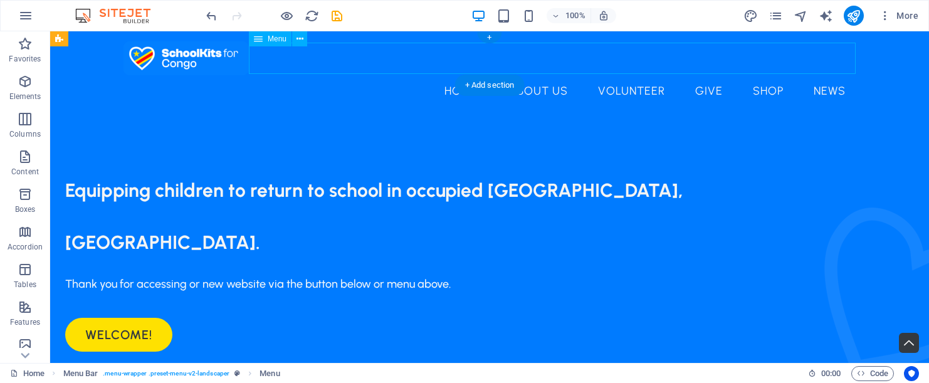
select select
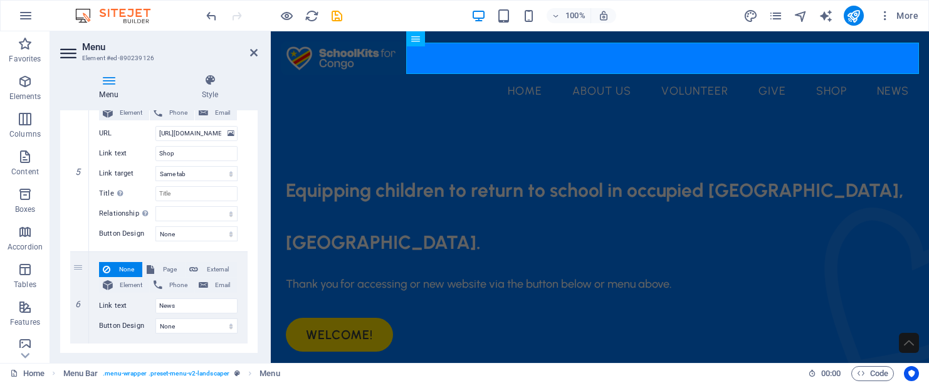
scroll to position [839, 0]
drag, startPoint x: 186, startPoint y: 305, endPoint x: 144, endPoint y: 305, distance: 42.6
click at [144, 305] on div "Link text News" at bounding box center [168, 306] width 139 height 15
select select
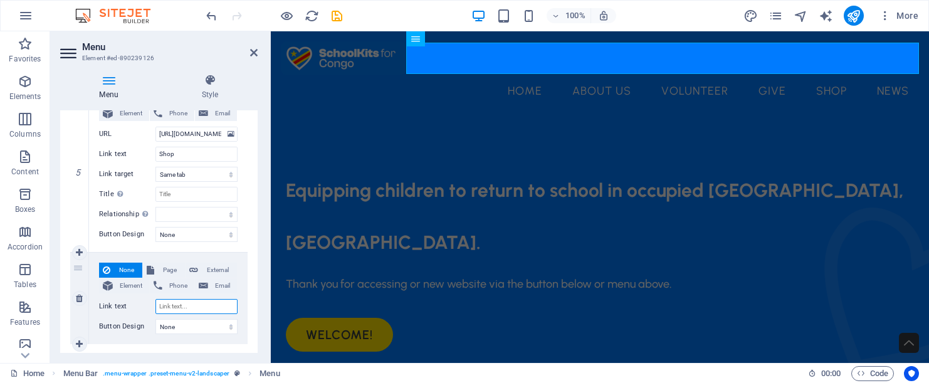
select select
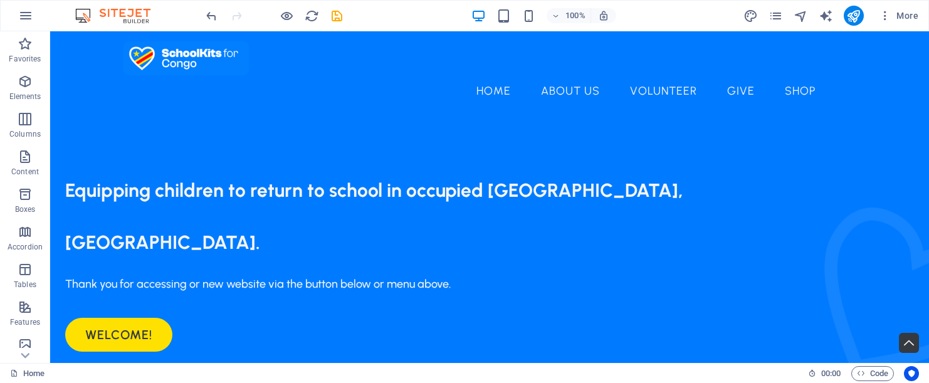
scroll to position [0, 0]
click at [633, 147] on span "More" at bounding box center [324, 184] width 618 height 75
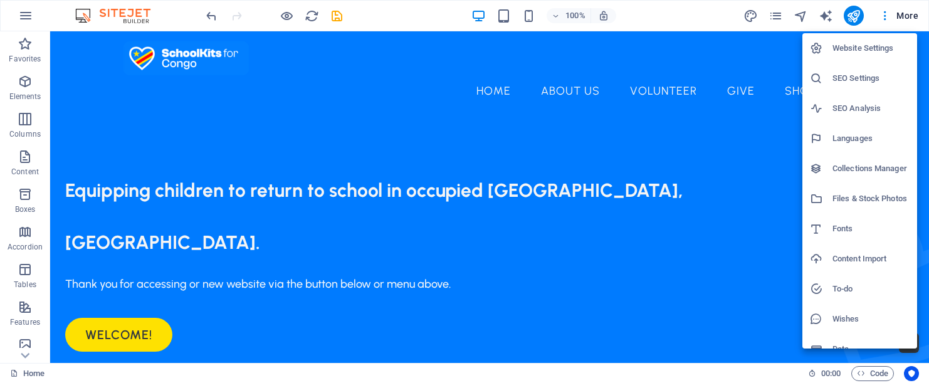
click at [799, 21] on div at bounding box center [464, 191] width 929 height 383
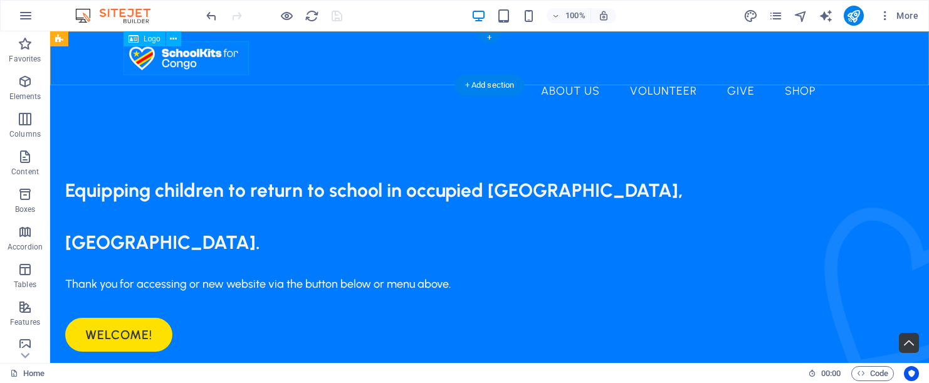
click at [194, 58] on div at bounding box center [490, 58] width 732 height 34
click at [194, 52] on div at bounding box center [490, 58] width 732 height 34
click at [194, 53] on div at bounding box center [490, 58] width 732 height 34
select select "px"
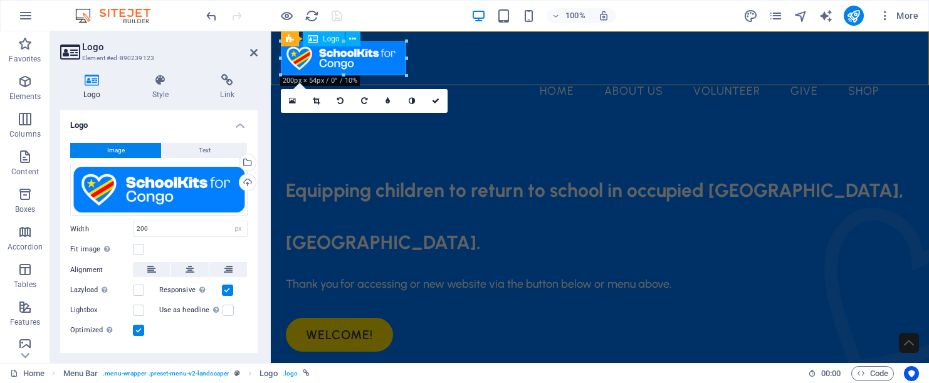
click at [359, 66] on div at bounding box center [600, 58] width 638 height 34
click at [474, 157] on div "Equipping children to return to school in occupied [GEOGRAPHIC_DATA], [GEOGRAPH…" at bounding box center [600, 254] width 628 height 195
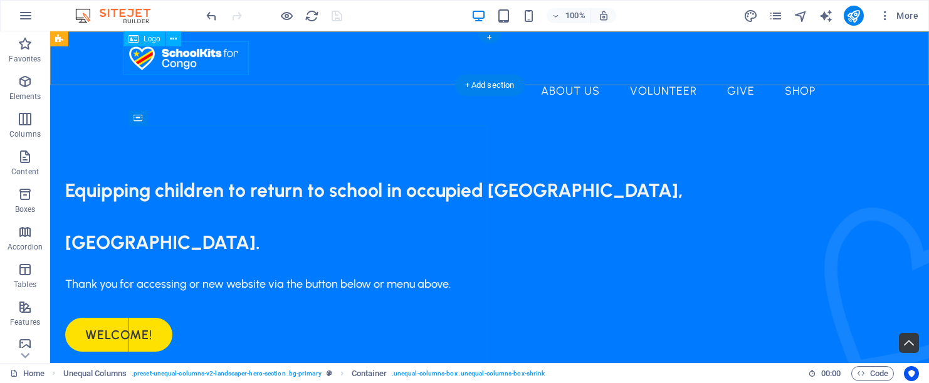
click at [194, 63] on div at bounding box center [490, 58] width 732 height 34
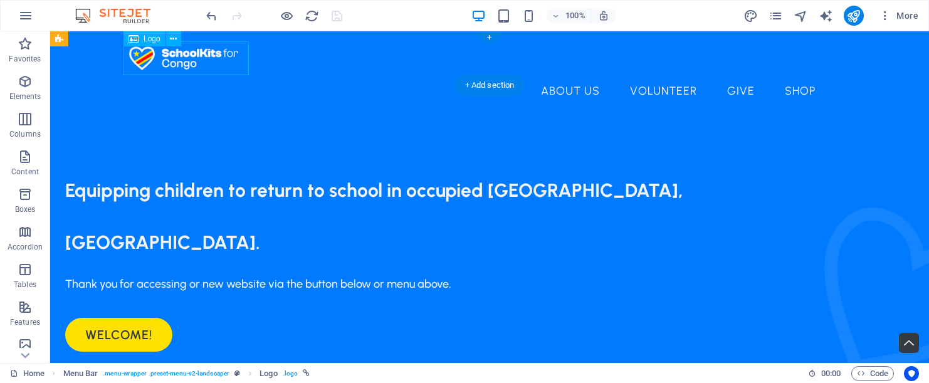
click at [194, 62] on div at bounding box center [490, 58] width 732 height 34
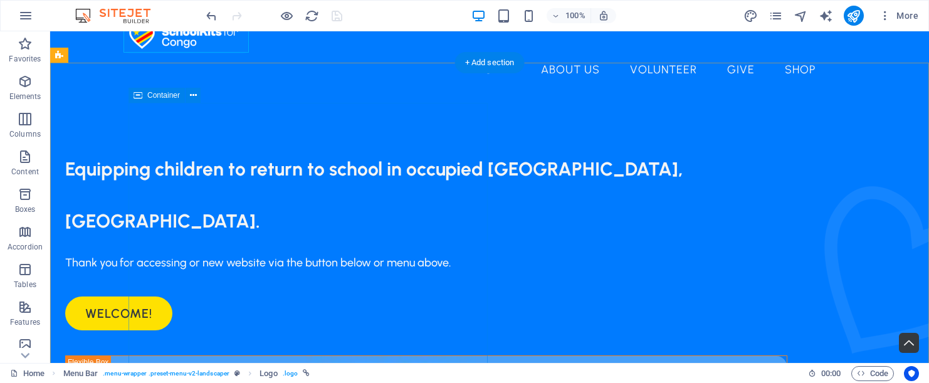
scroll to position [23, 0]
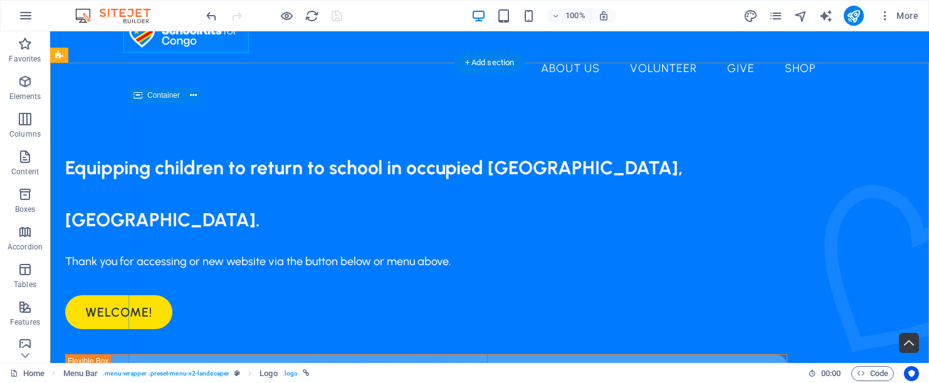
click at [164, 98] on span "Container" at bounding box center [163, 96] width 33 height 8
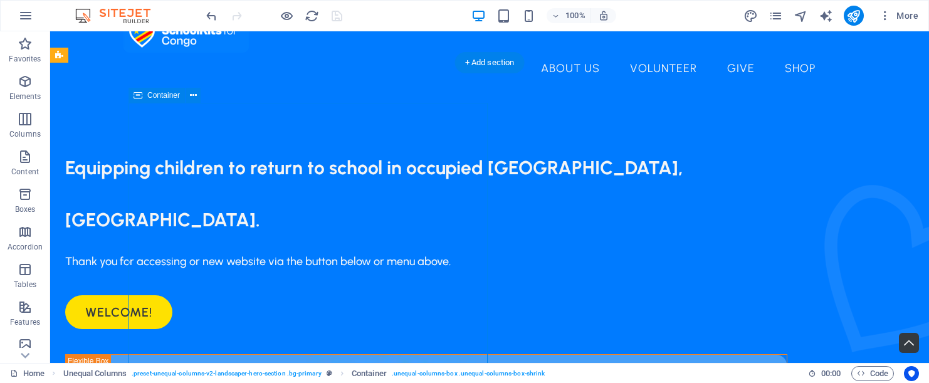
click at [164, 98] on span "Container" at bounding box center [163, 96] width 33 height 8
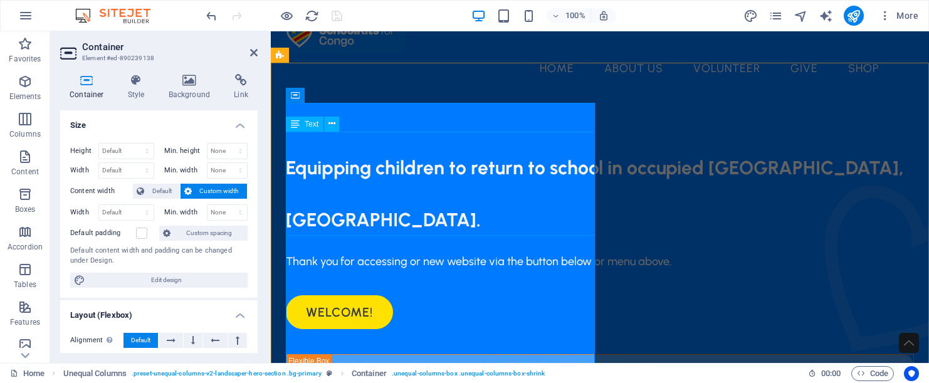
click at [297, 139] on div "Equipping children to return to school in occupied [GEOGRAPHIC_DATA], [GEOGRAPH…" at bounding box center [600, 186] width 628 height 104
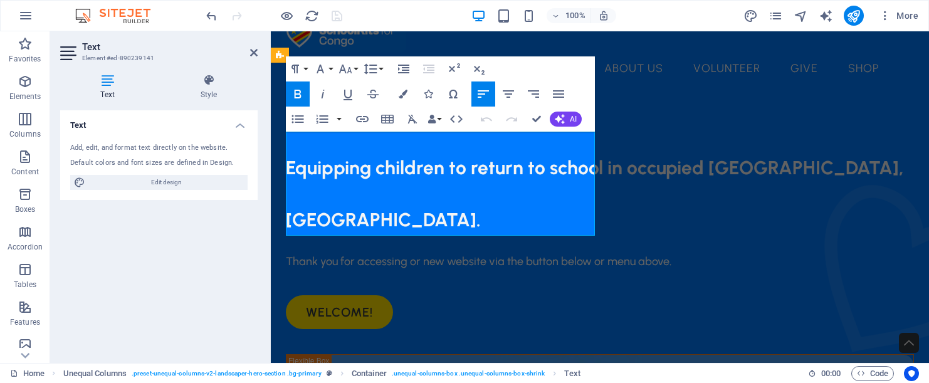
click at [288, 162] on span "Equipping children to return to school in occupied [GEOGRAPHIC_DATA], [GEOGRAPH…" at bounding box center [595, 193] width 618 height 75
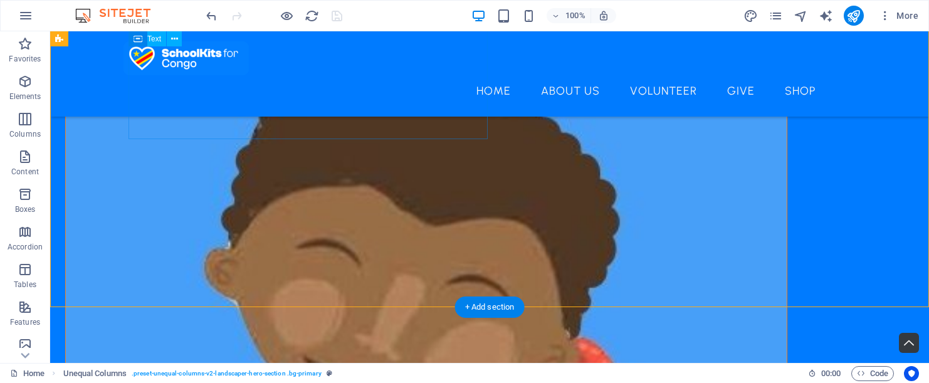
scroll to position [309, 0]
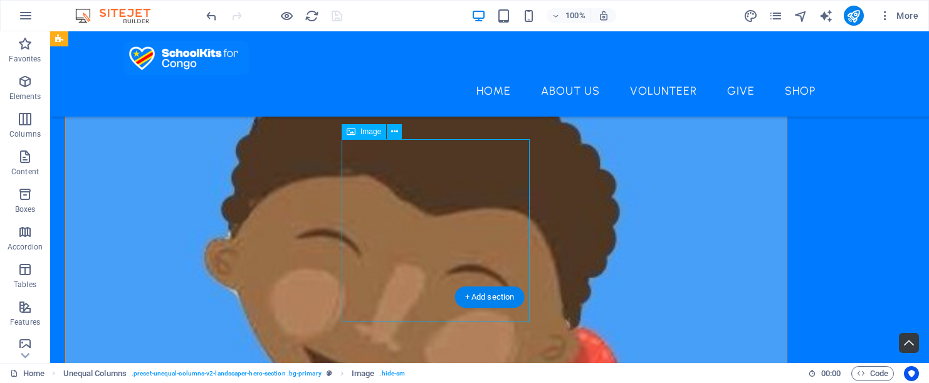
drag, startPoint x: 453, startPoint y: 184, endPoint x: 451, endPoint y: 158, distance: 25.8
drag, startPoint x: 441, startPoint y: 165, endPoint x: 441, endPoint y: 155, distance: 10.0
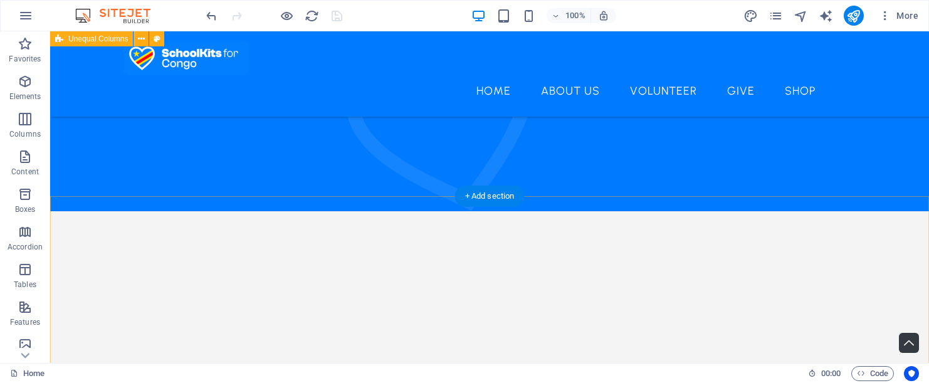
scroll to position [1016, 0]
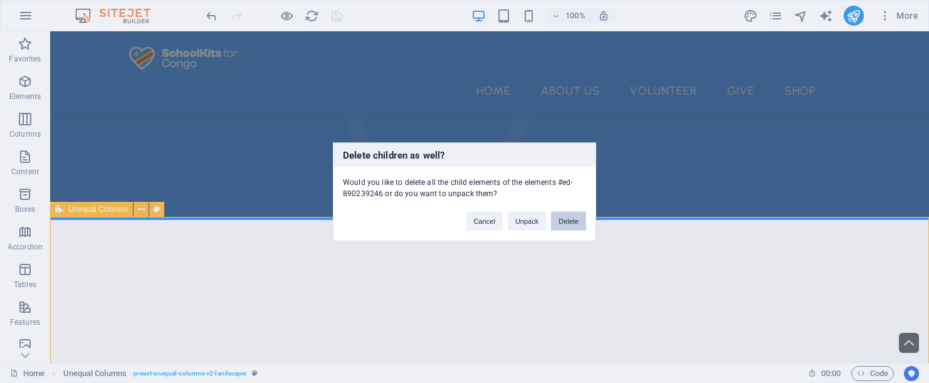
click at [562, 223] on button "Delete" at bounding box center [568, 220] width 35 height 19
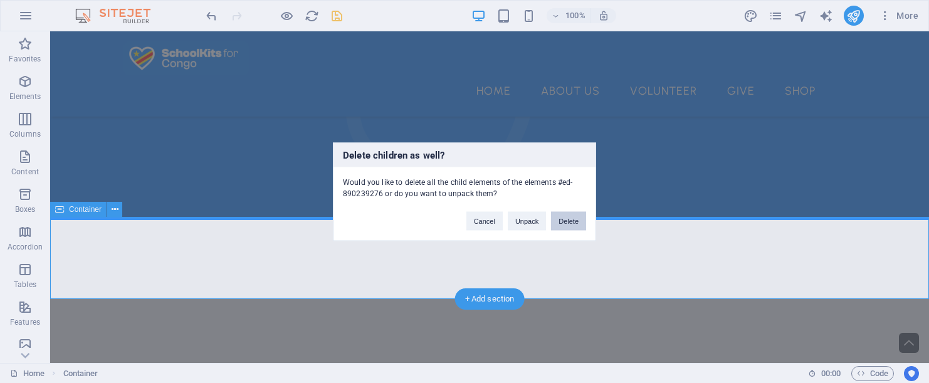
click at [574, 222] on button "Delete" at bounding box center [568, 220] width 35 height 19
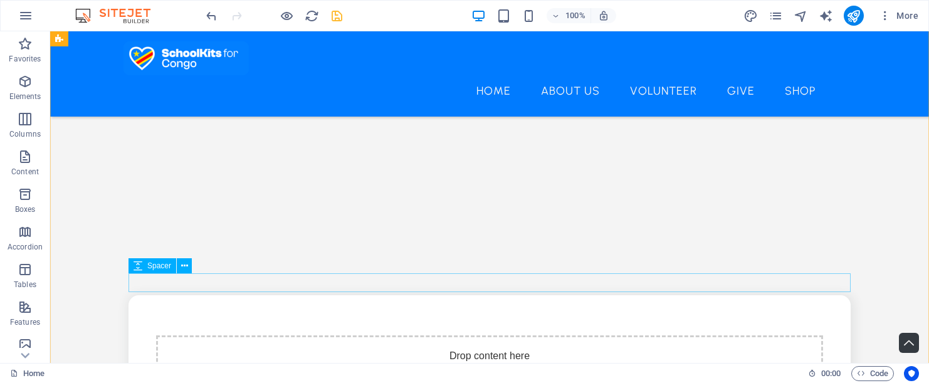
scroll to position [1282, 0]
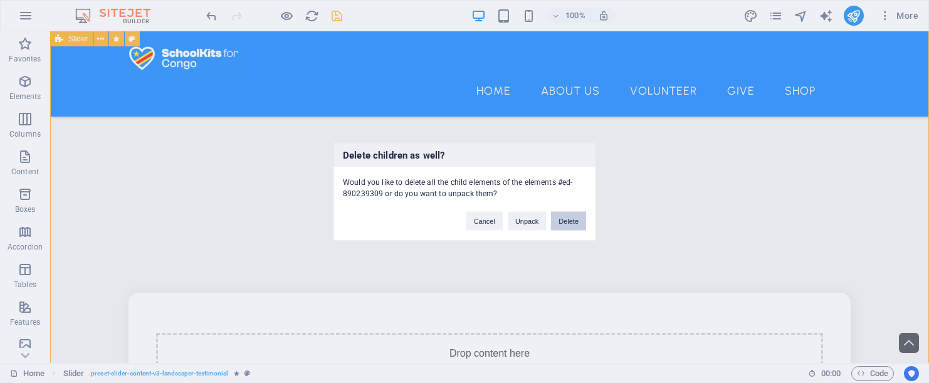
click at [571, 222] on button "Delete" at bounding box center [568, 220] width 35 height 19
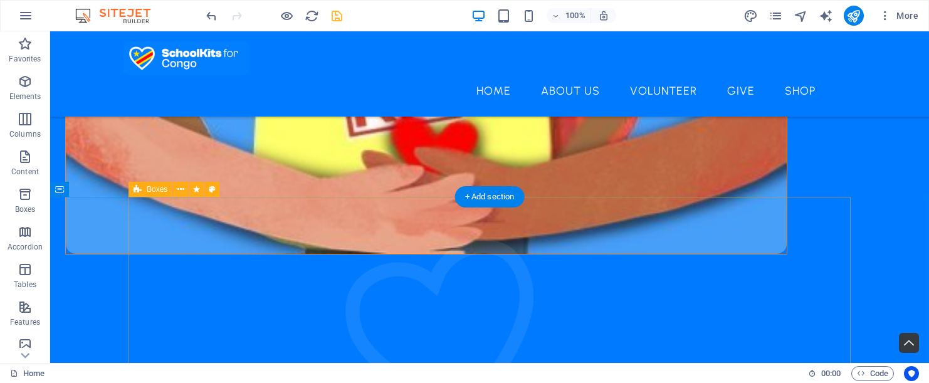
scroll to position [821, 0]
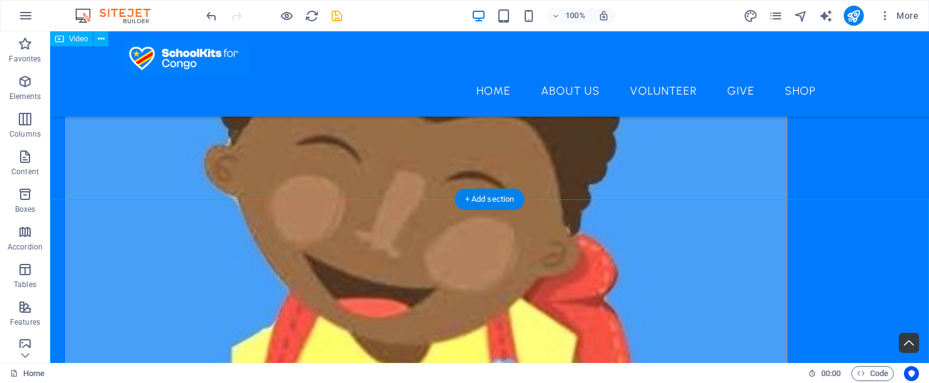
scroll to position [396, 0]
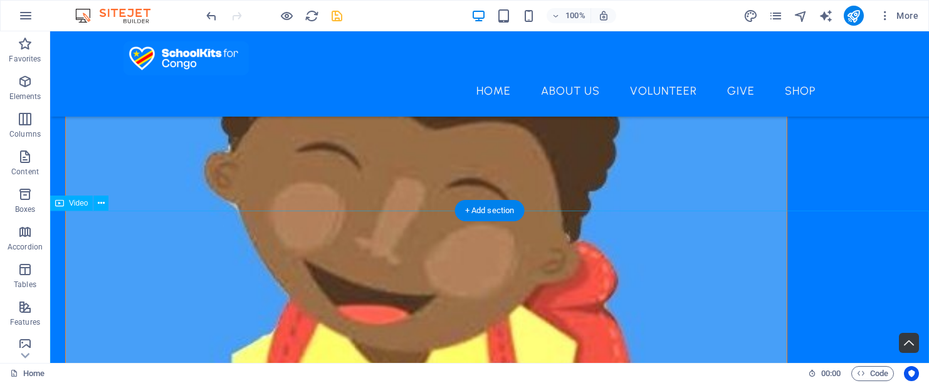
click at [84, 205] on span "Video" at bounding box center [78, 203] width 19 height 8
click at [103, 202] on icon at bounding box center [101, 203] width 7 height 13
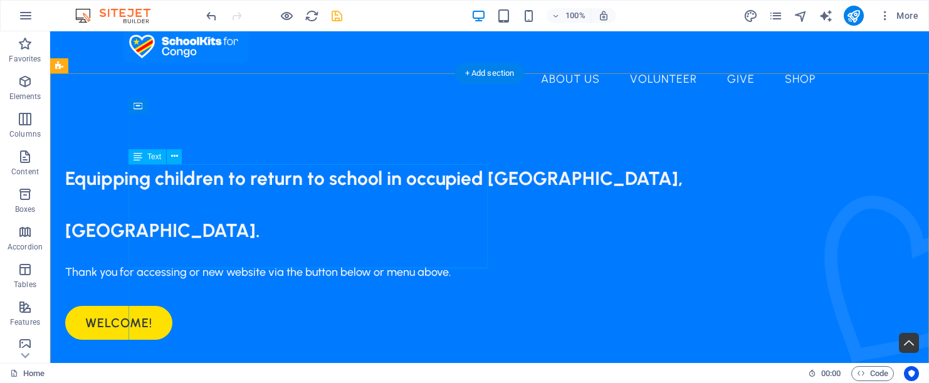
scroll to position [13, 0]
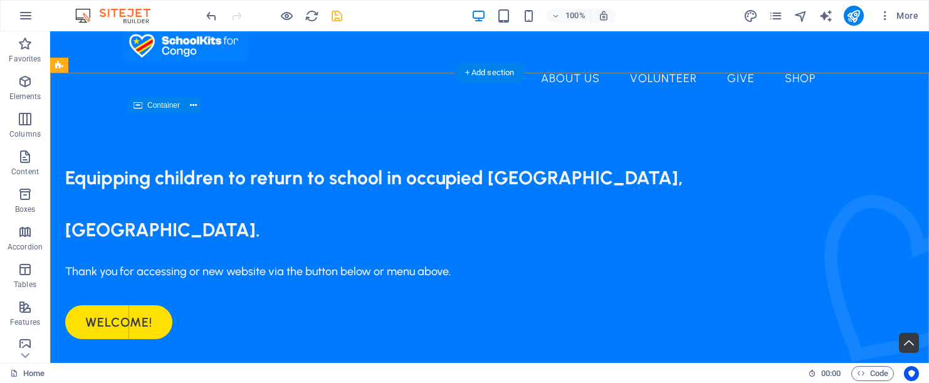
click at [339, 144] on div "Equipping children to return to school in occupied [GEOGRAPHIC_DATA], [GEOGRAPH…" at bounding box center [426, 241] width 722 height 195
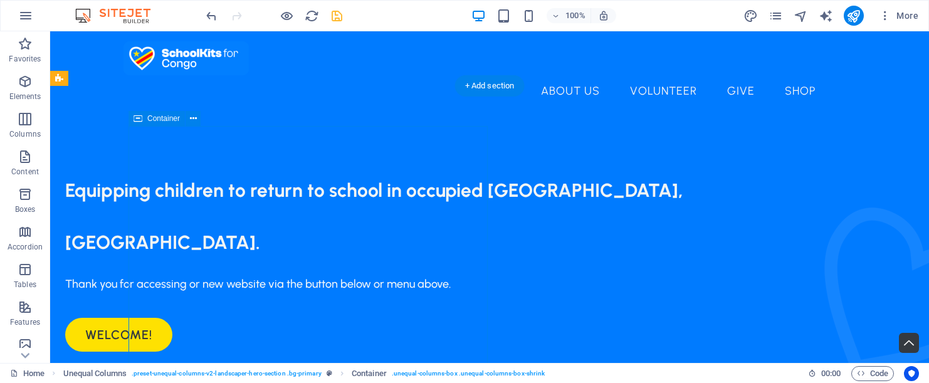
scroll to position [0, 0]
click at [183, 60] on div at bounding box center [490, 58] width 732 height 34
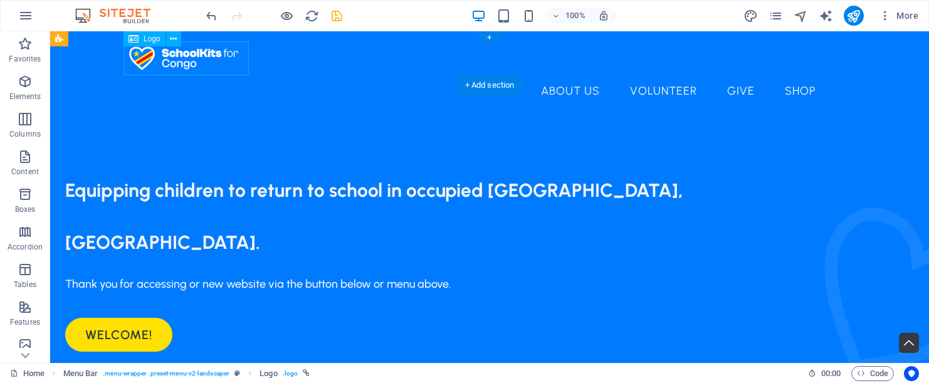
click at [183, 55] on div at bounding box center [490, 58] width 732 height 34
click at [149, 41] on span "Logo" at bounding box center [152, 39] width 17 height 8
click at [186, 61] on div at bounding box center [490, 58] width 732 height 34
select select "px"
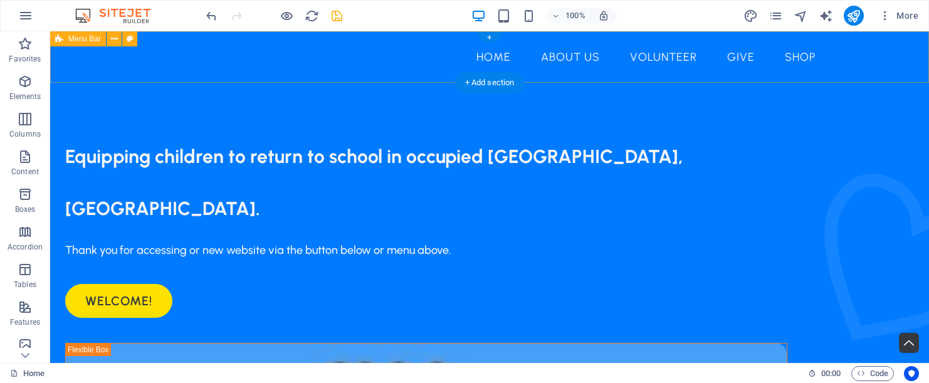
click at [106, 63] on div "Home About Us Volunteer Give Shop" at bounding box center [489, 56] width 879 height 51
click at [89, 57] on div "Home About Us Volunteer Give Shop" at bounding box center [489, 56] width 879 height 51
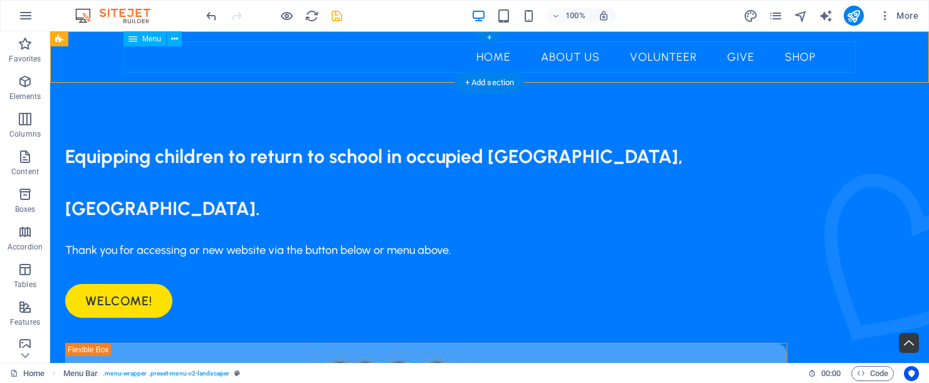
click at [481, 48] on nav "Home About Us Volunteer Give Shop" at bounding box center [490, 56] width 732 height 31
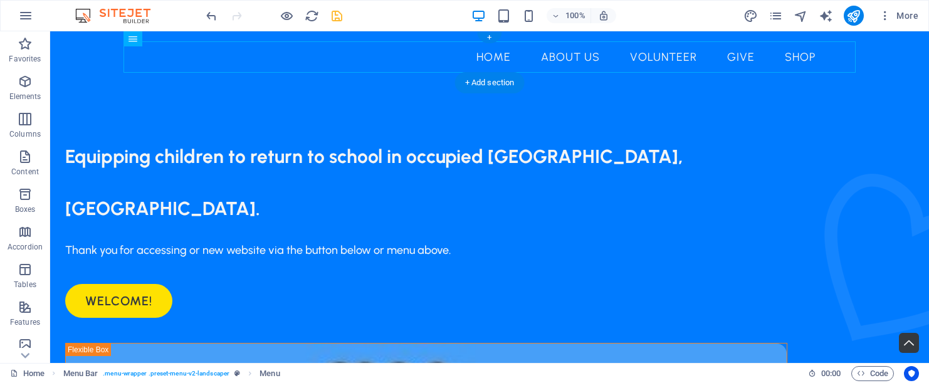
click at [90, 53] on div "Home About Us Volunteer Give Shop" at bounding box center [489, 56] width 879 height 51
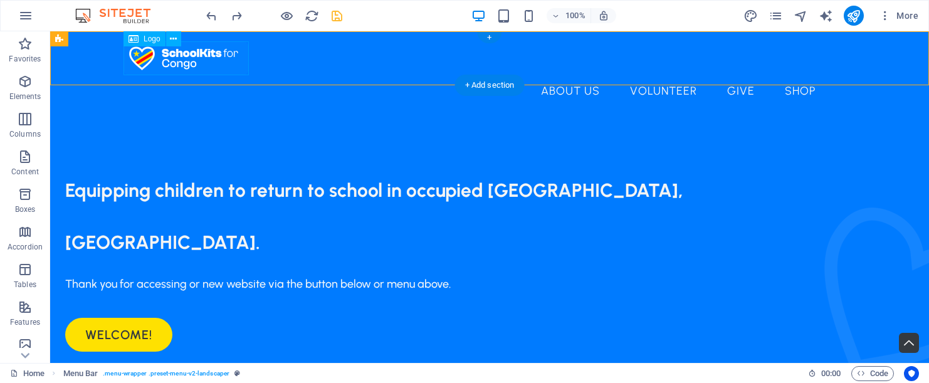
click at [205, 64] on div at bounding box center [490, 58] width 732 height 34
click at [152, 44] on div "Logo" at bounding box center [145, 38] width 42 height 15
click at [174, 40] on icon at bounding box center [173, 39] width 7 height 13
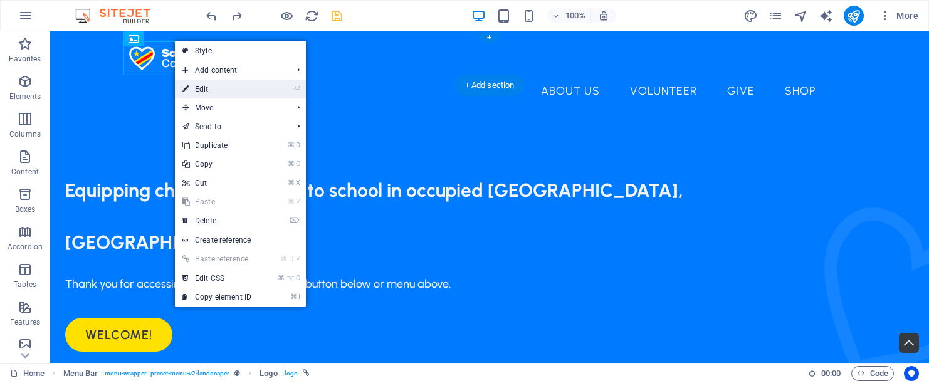
click at [198, 85] on link "⏎ Edit" at bounding box center [217, 89] width 84 height 19
select select "px"
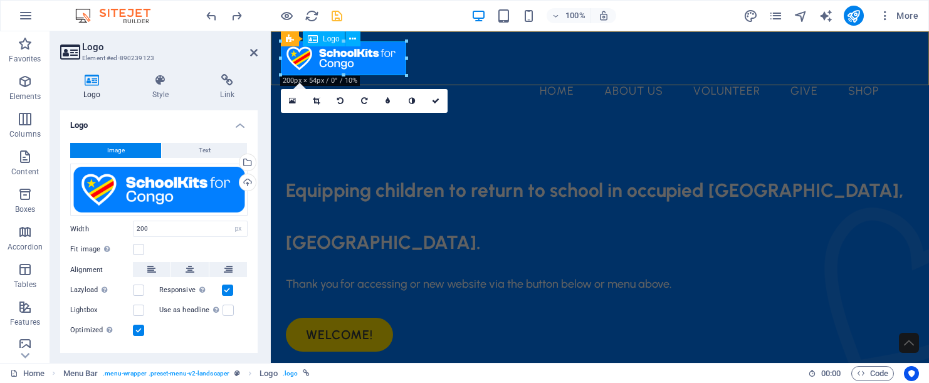
click at [321, 53] on div at bounding box center [600, 58] width 638 height 34
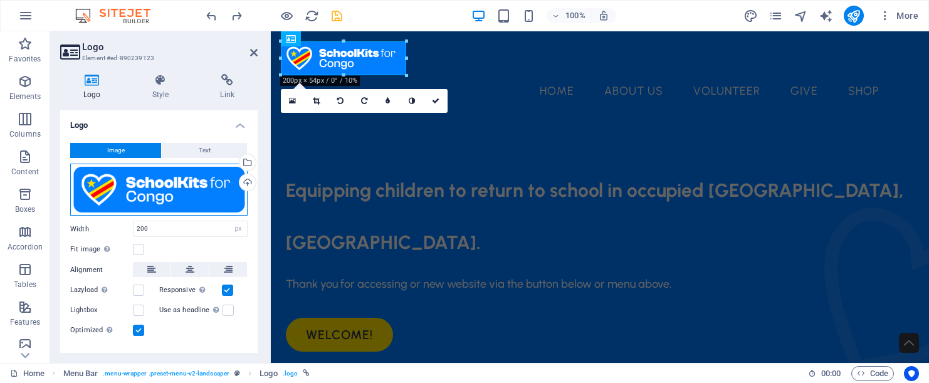
click at [188, 192] on div "Drag files here, click to choose files or select files from Files or our free s…" at bounding box center [158, 190] width 177 height 53
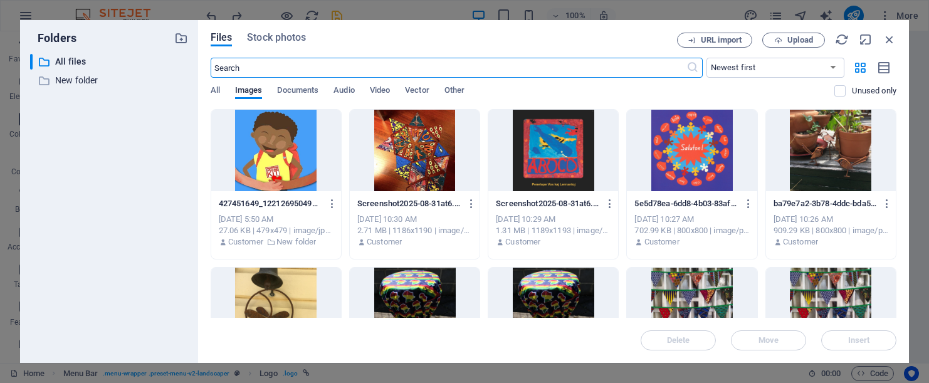
click at [182, 196] on div "​ All files All files ​ New folder New folder" at bounding box center [109, 203] width 158 height 299
click at [786, 36] on span "Upload" at bounding box center [793, 40] width 51 height 8
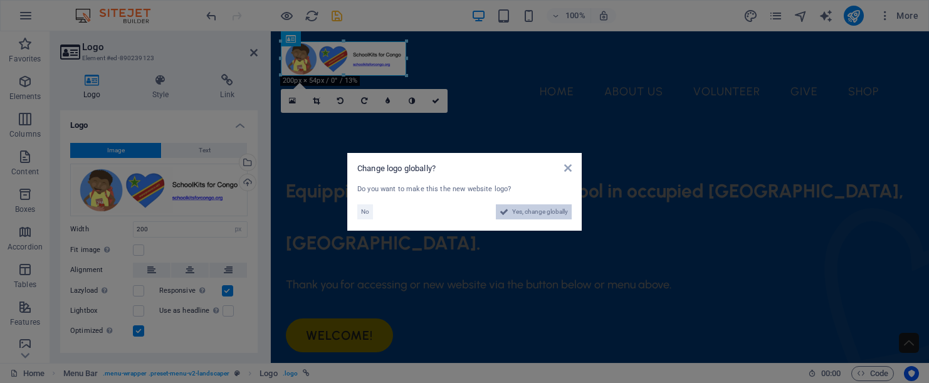
click at [559, 216] on span "Yes, change globally" at bounding box center [540, 211] width 56 height 15
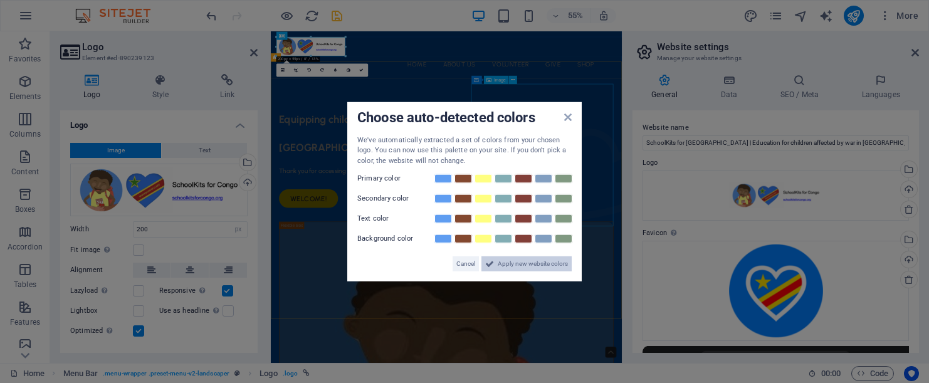
click at [545, 262] on span "Apply new website colors" at bounding box center [533, 263] width 70 height 15
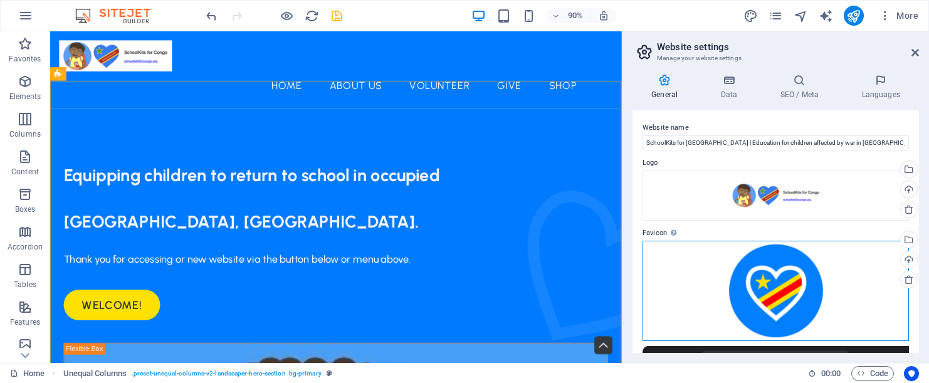
click at [749, 282] on div "Drag files here, click to choose files or select files from Files or our free s…" at bounding box center [776, 291] width 266 height 100
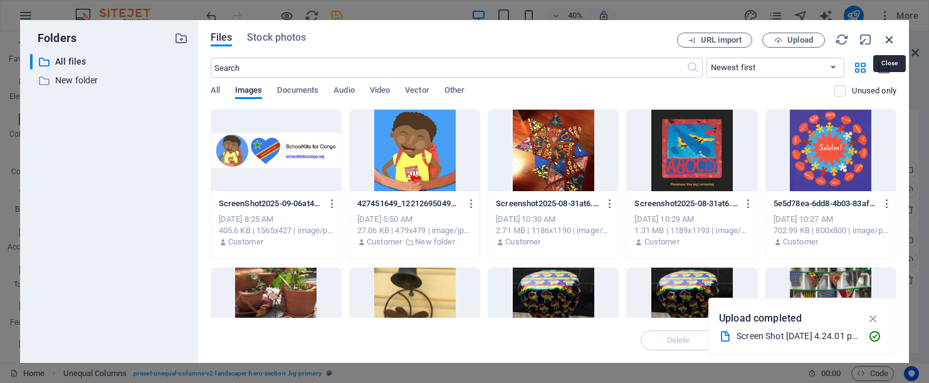
click at [886, 41] on icon "button" at bounding box center [890, 40] width 14 height 14
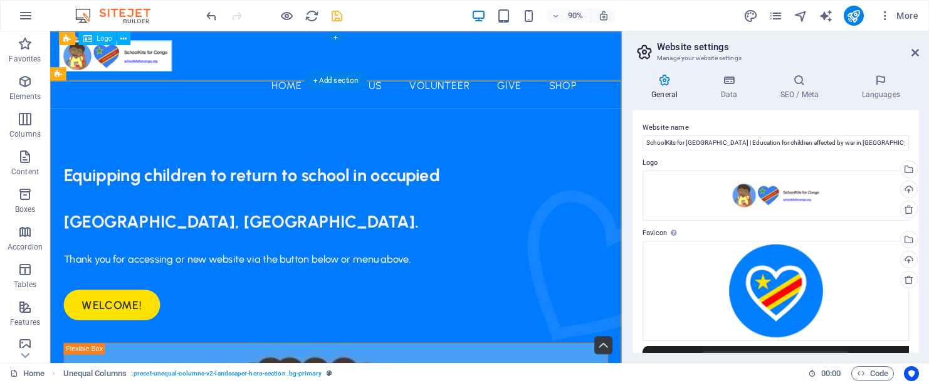
click at [177, 68] on div at bounding box center [367, 58] width 615 height 34
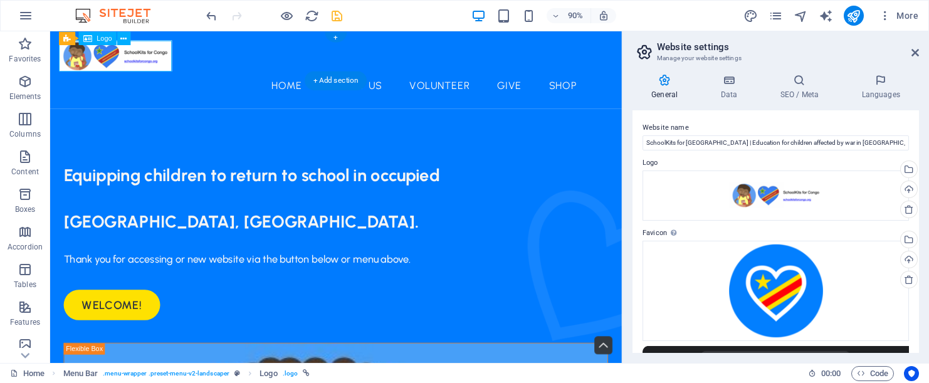
click at [177, 68] on div at bounding box center [367, 58] width 615 height 34
click at [122, 38] on icon at bounding box center [124, 38] width 6 height 12
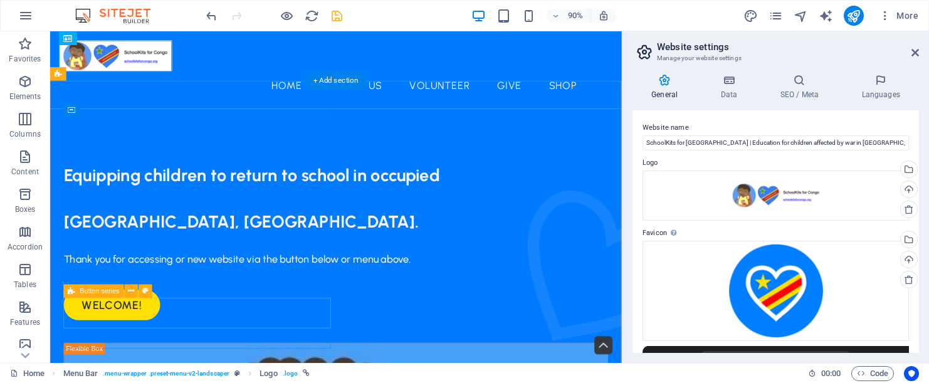
click at [298, 337] on div "Welcome!" at bounding box center [367, 336] width 605 height 34
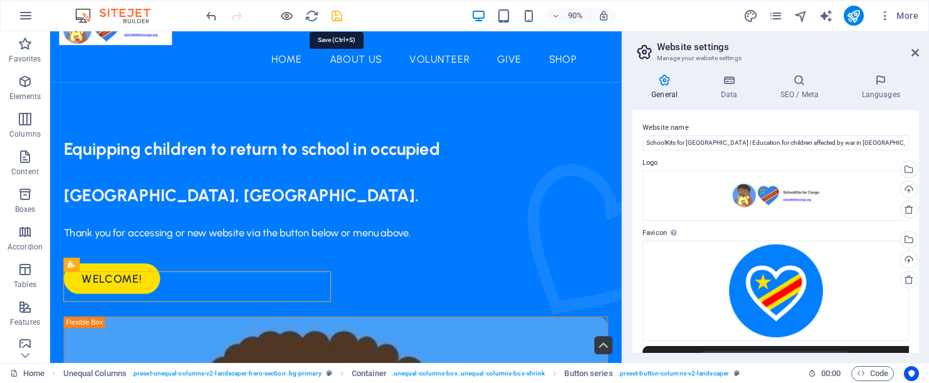
click at [337, 14] on icon "save" at bounding box center [337, 16] width 14 height 14
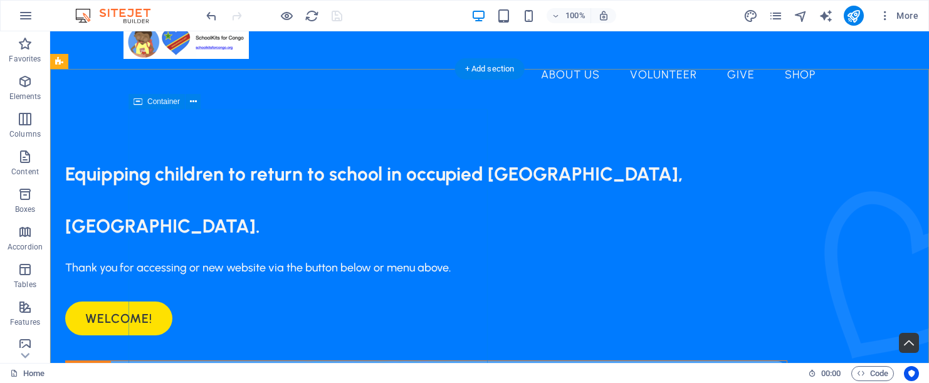
scroll to position [18, 0]
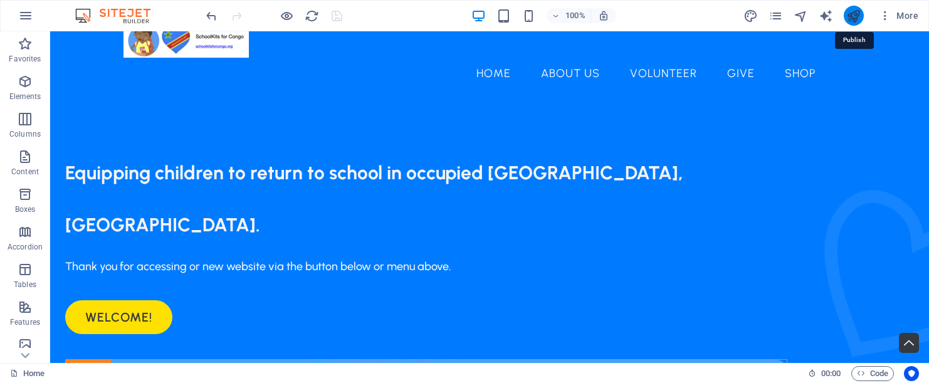
click at [852, 18] on icon "publish" at bounding box center [853, 16] width 14 height 14
